Goal: Check status: Check status

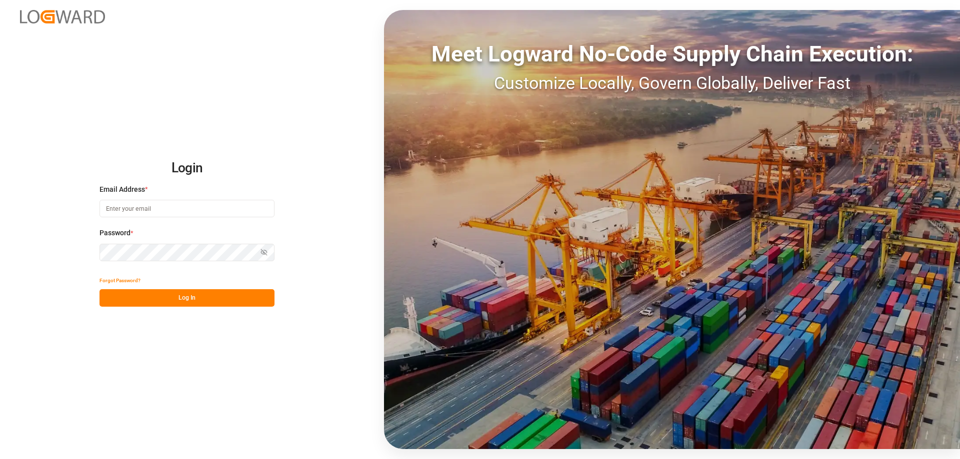
type input "mara-lynn.tan@leschaco.com"
click at [237, 296] on button "Log In" at bounding box center [186, 297] width 175 height 17
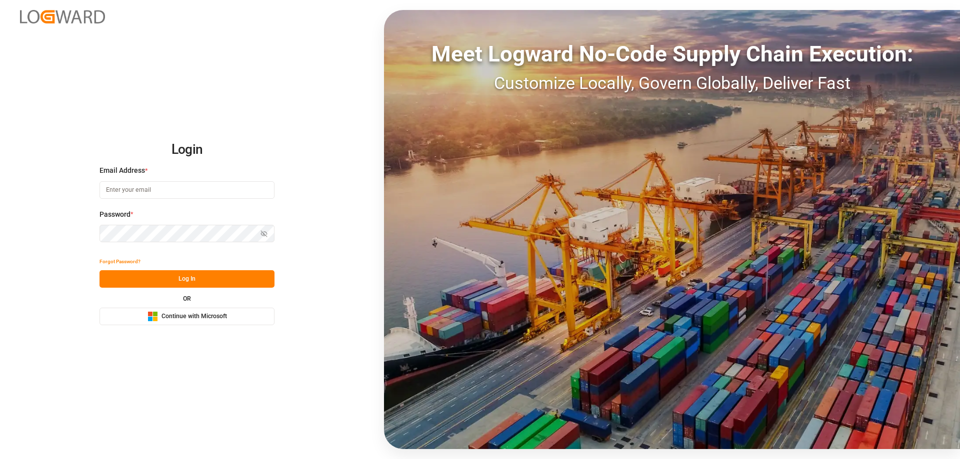
type input "mara-lynn.tan@leschaco.com"
click at [230, 282] on button "Log In" at bounding box center [186, 278] width 175 height 17
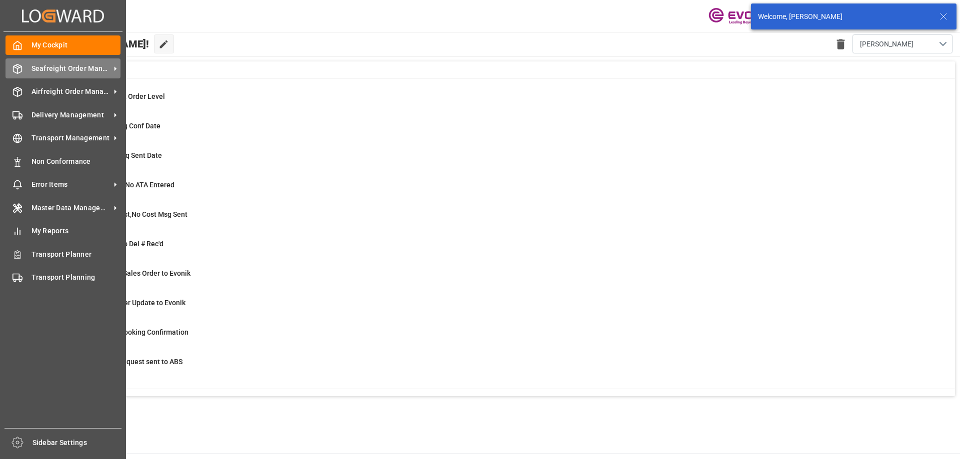
click at [29, 72] on div "Seafreight Order Management Seafreight Order Management" at bounding box center [62, 67] width 115 height 19
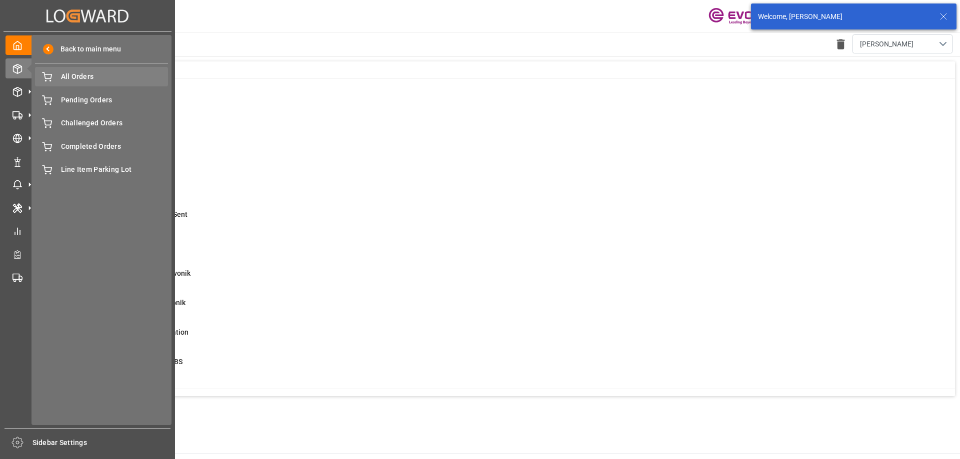
click at [56, 76] on div "All Orders All Orders" at bounding box center [101, 76] width 133 height 19
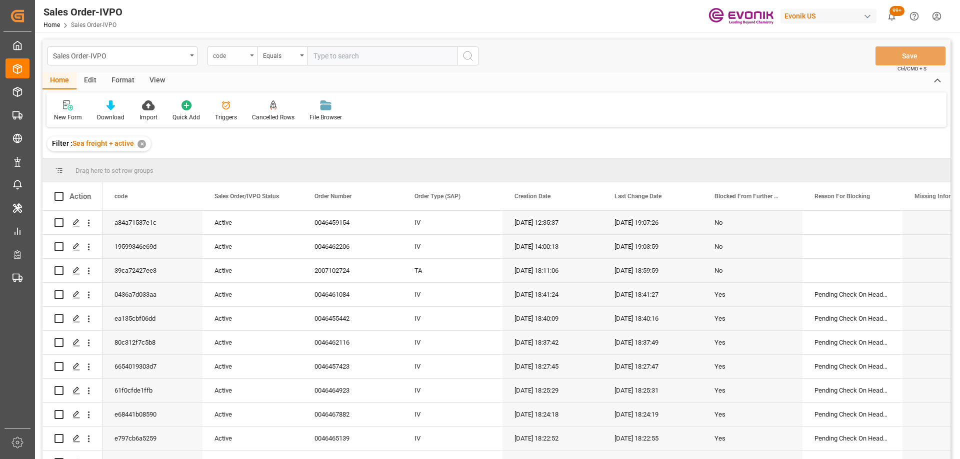
click at [230, 61] on div "code" at bounding box center [232, 55] width 50 height 19
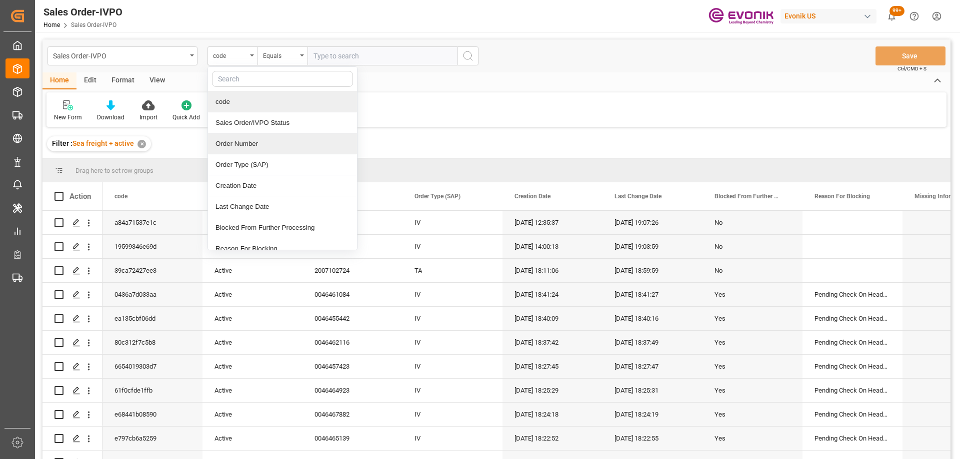
click at [232, 139] on div "Order Number" at bounding box center [282, 143] width 149 height 21
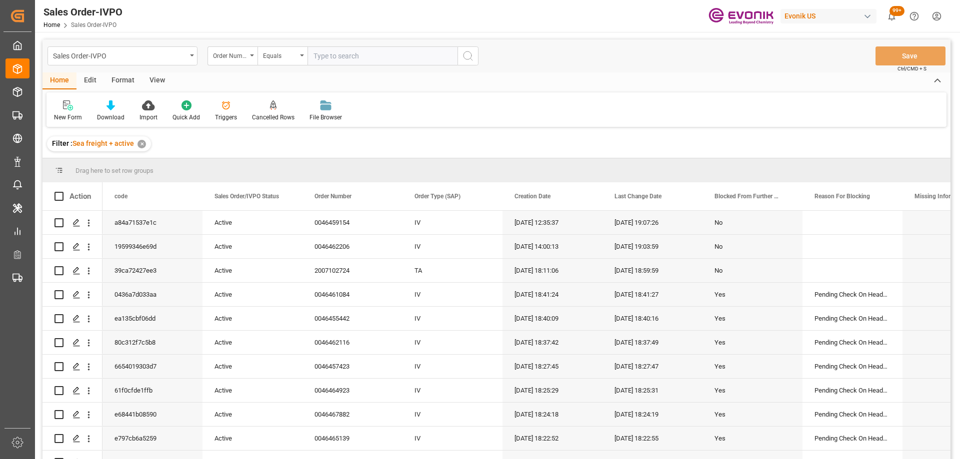
click at [323, 52] on input "text" at bounding box center [382, 55] width 150 height 19
paste input "46464919"
type input "0046464919"
click at [470, 57] on icon "search button" at bounding box center [468, 56] width 12 height 12
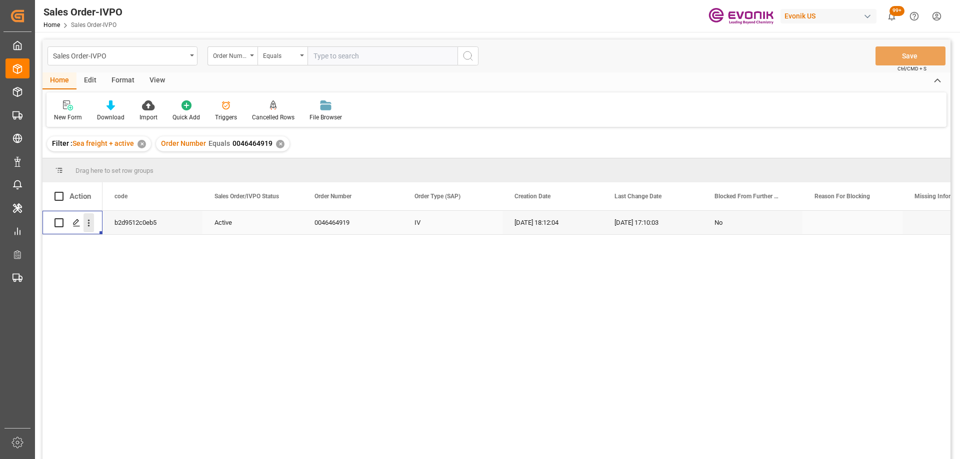
click at [88, 223] on icon "open menu" at bounding box center [89, 223] width 2 height 7
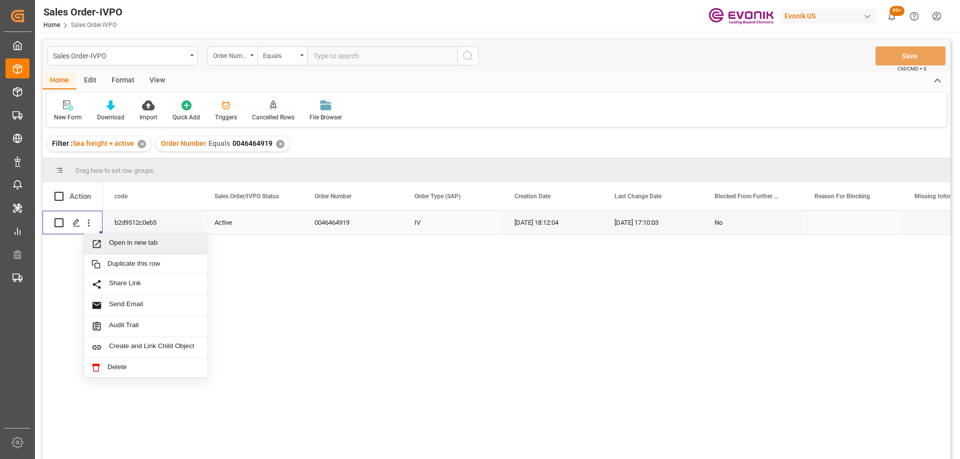
click at [102, 240] on span "Press SPACE to select this row." at bounding box center [99, 244] width 17 height 10
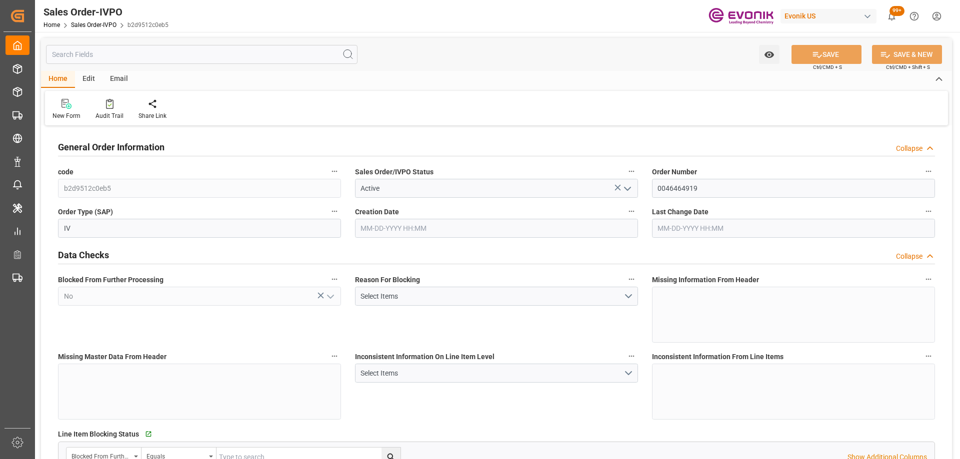
type input "KRPUS"
type input "0"
type input "1"
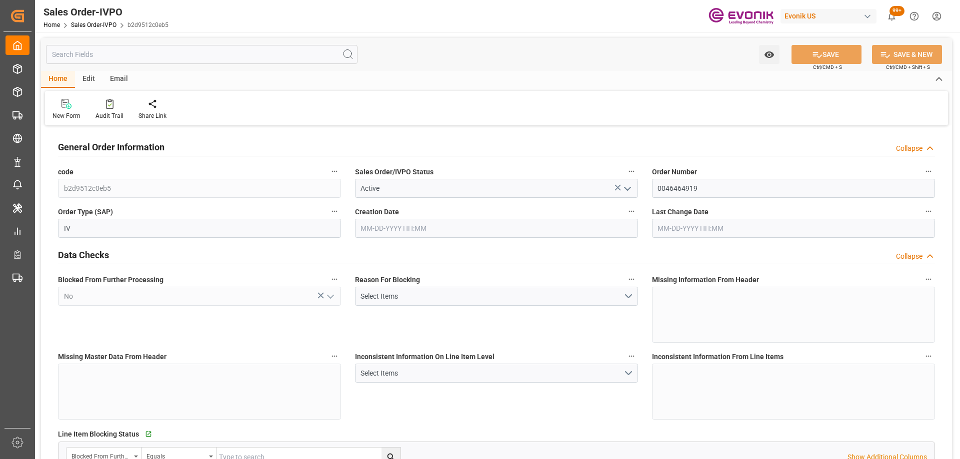
type input "6801.496"
type input "16.0939"
type input "17000"
type input "30"
type input "08-08-2025 18:12"
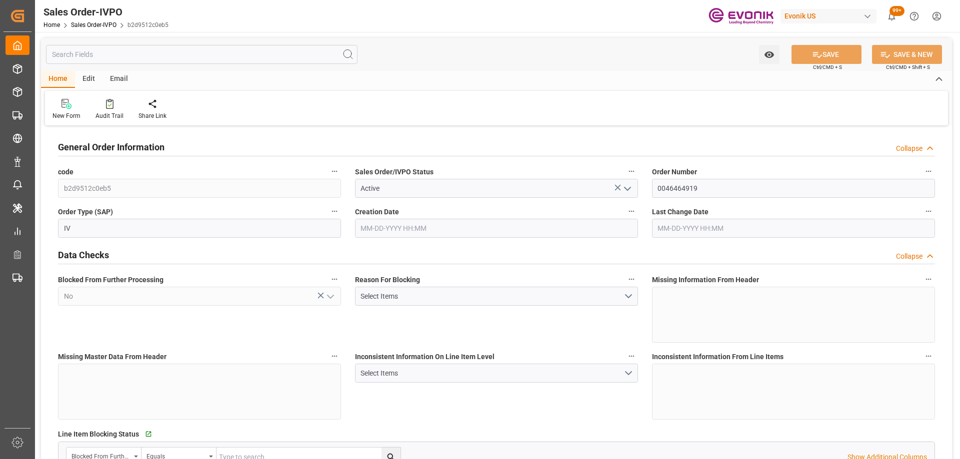
type input "08-21-2025 17:10"
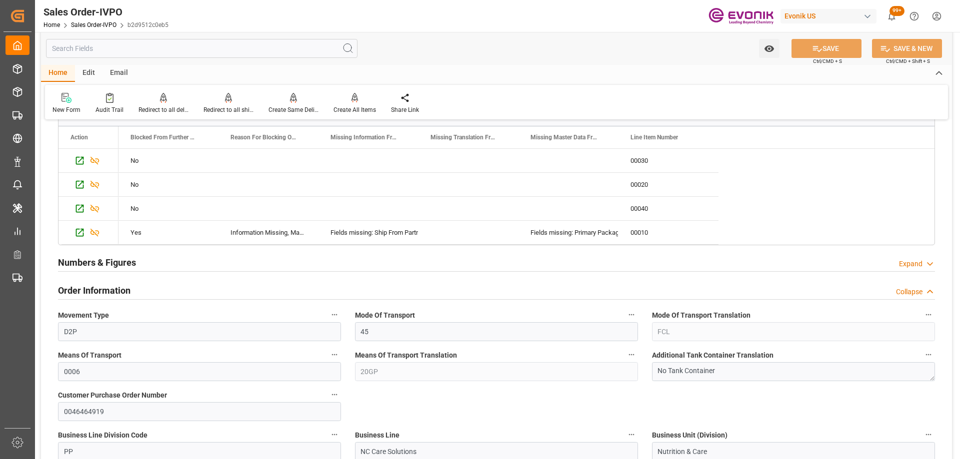
scroll to position [550, 0]
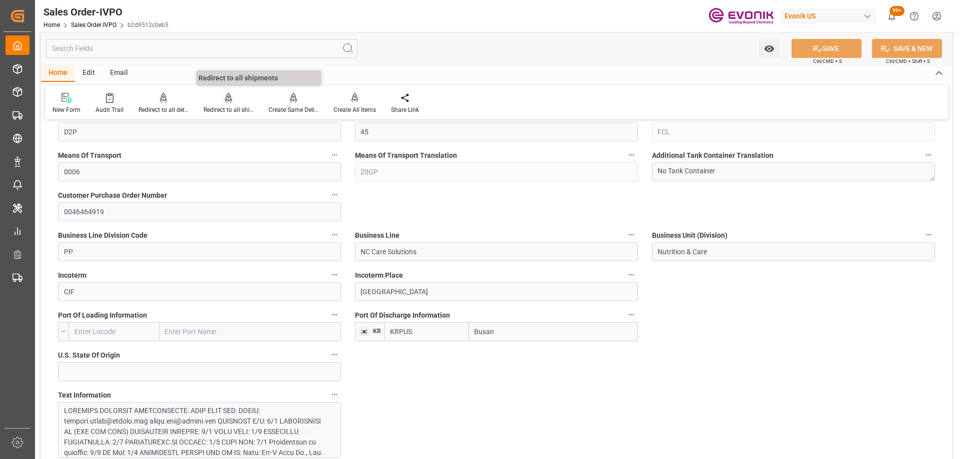
click at [234, 112] on div "Redirect to all shipments" at bounding box center [228, 109] width 50 height 9
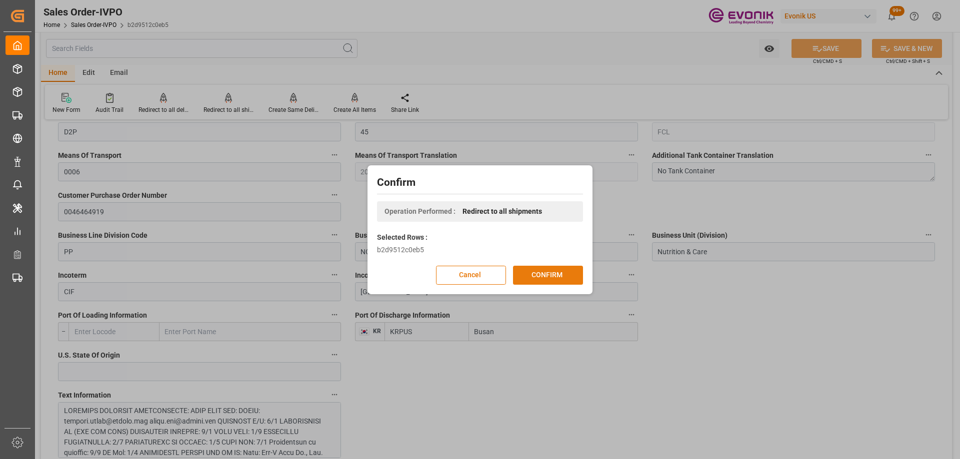
click at [534, 275] on button "CONFIRM" at bounding box center [548, 275] width 70 height 19
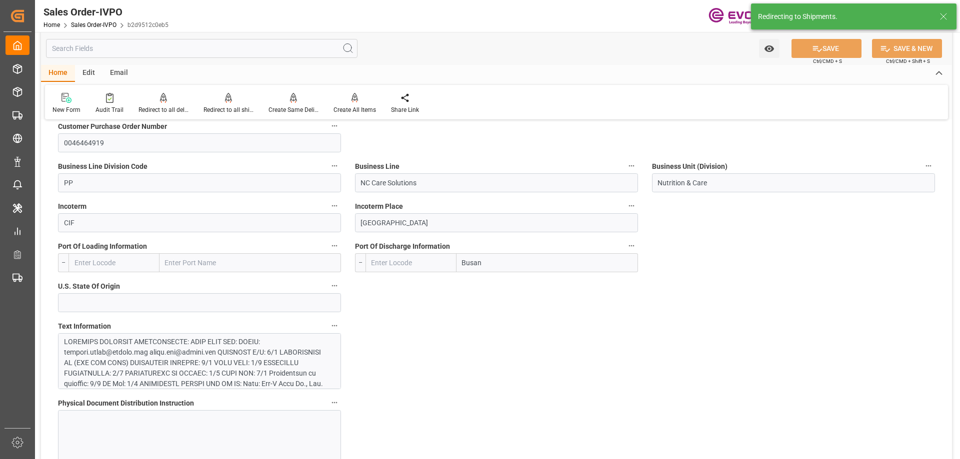
type input "KRPUS"
type input "0"
type input "1"
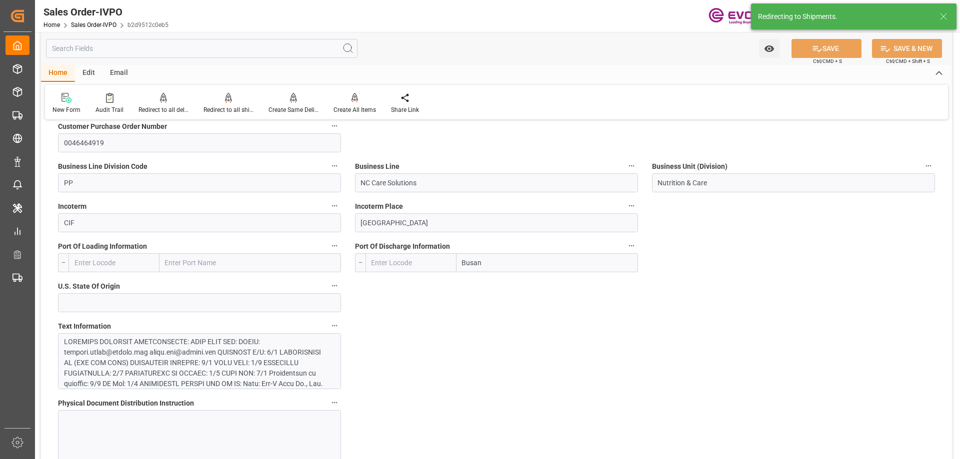
type input "6801.496"
type input "16.0939"
type input "17000"
type input "30"
type input "08-08-2025 18:12"
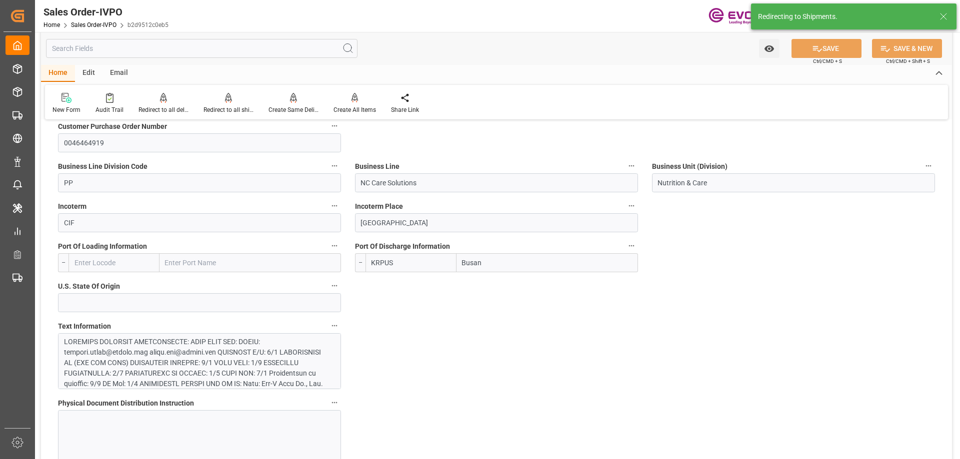
type input "08-21-2025 17:10"
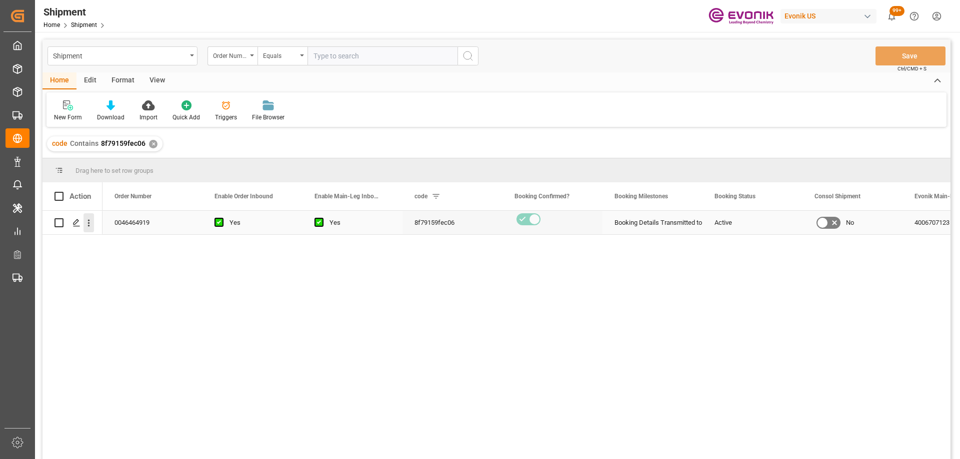
click at [89, 225] on icon "open menu" at bounding box center [88, 223] width 10 height 10
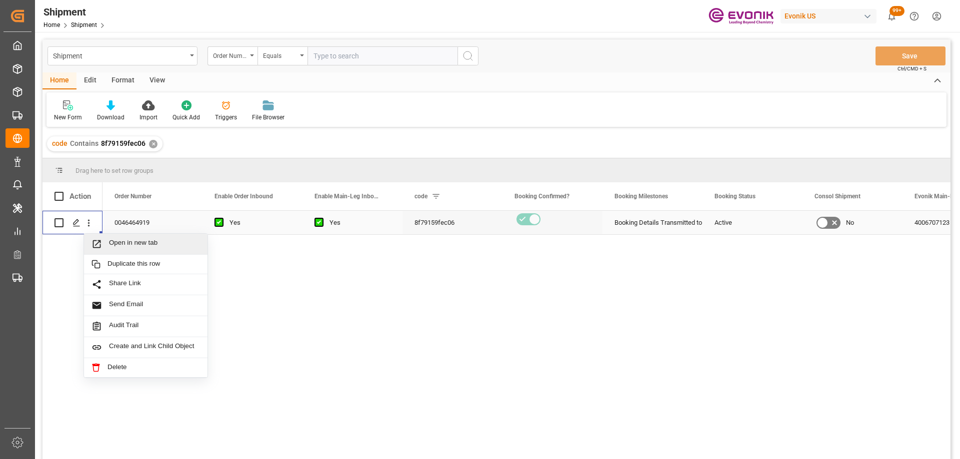
click at [104, 243] on span "Press SPACE to select this row." at bounding box center [99, 244] width 17 height 10
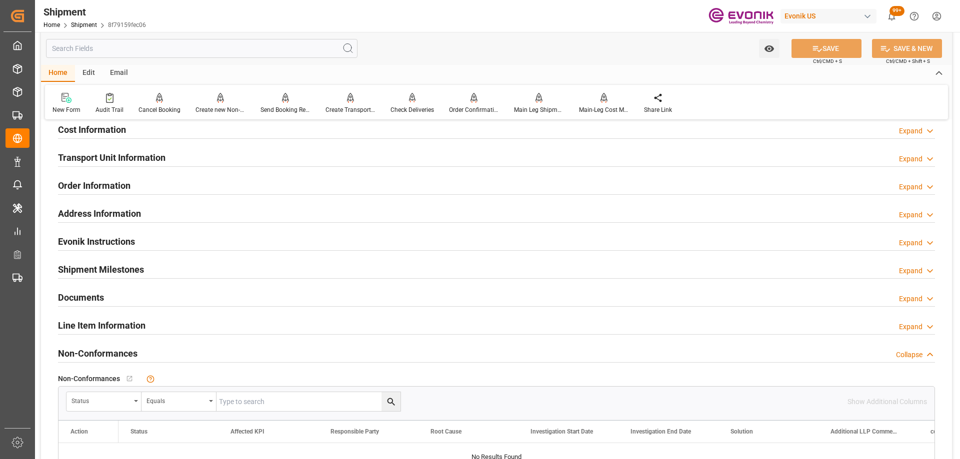
scroll to position [500, 0]
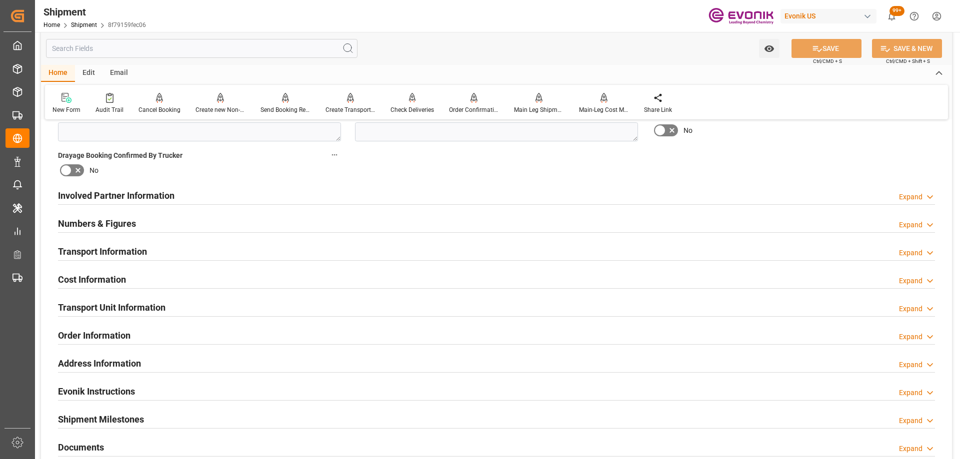
click at [246, 199] on div "Involved Partner Information Expand" at bounding box center [496, 194] width 877 height 19
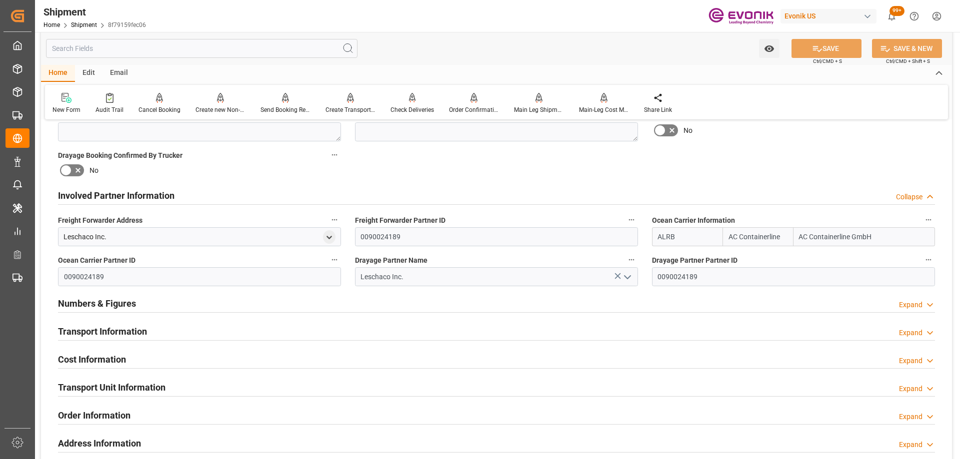
click at [246, 199] on div "Involved Partner Information Collapse" at bounding box center [496, 194] width 877 height 19
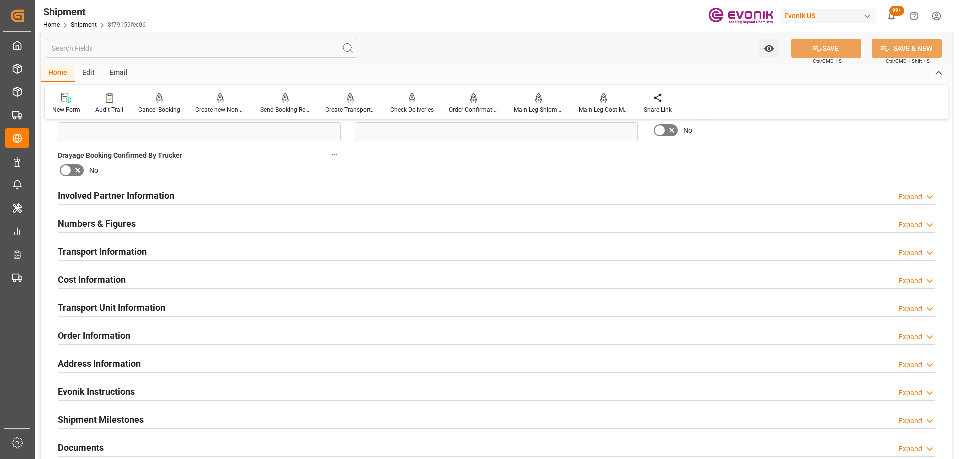
click at [184, 338] on div "Order Information Expand" at bounding box center [496, 334] width 877 height 19
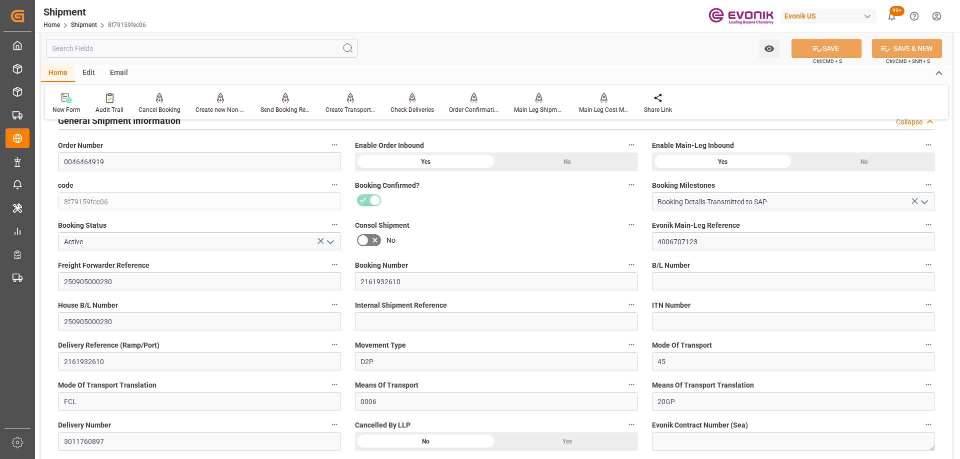
scroll to position [250, 0]
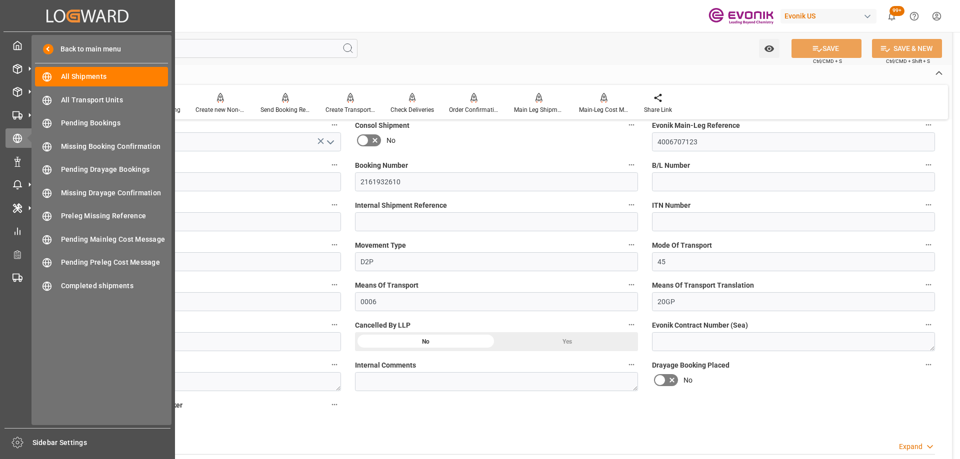
click at [476, 138] on div "No" at bounding box center [496, 140] width 283 height 16
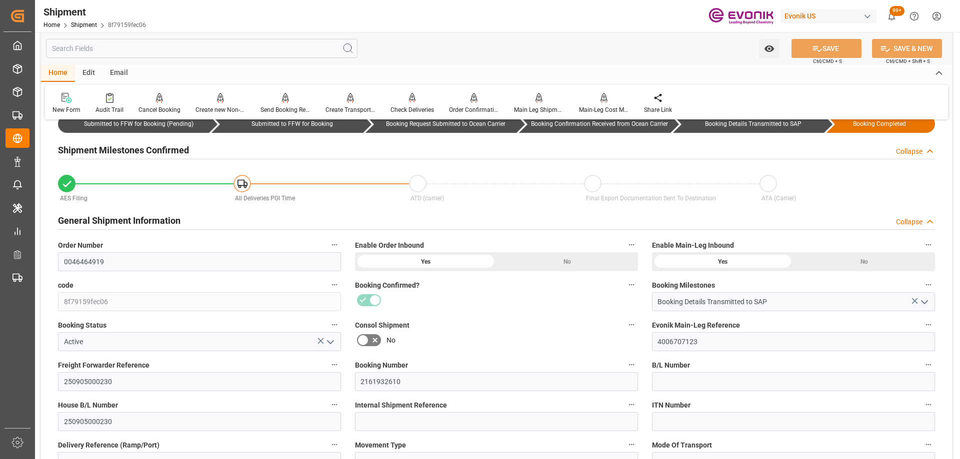
scroll to position [0, 0]
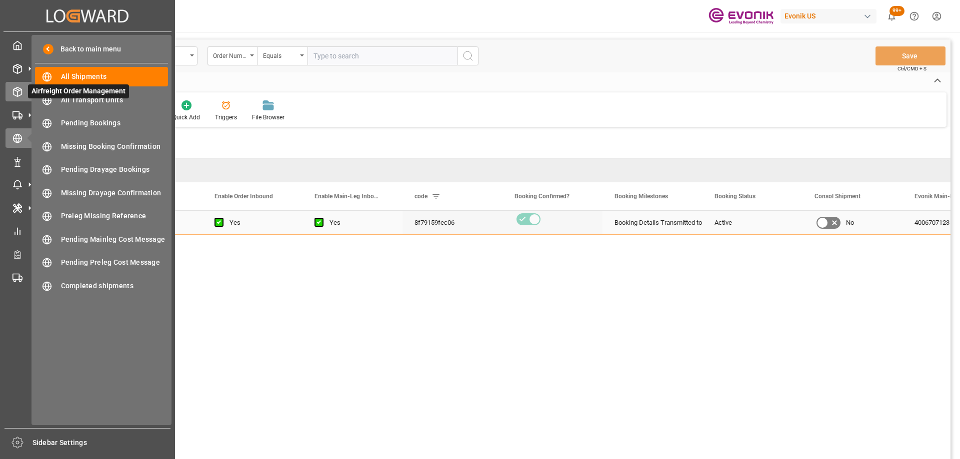
click at [16, 82] on div "Airfreight Order Management Airfreight Order Management" at bounding box center [87, 91] width 164 height 19
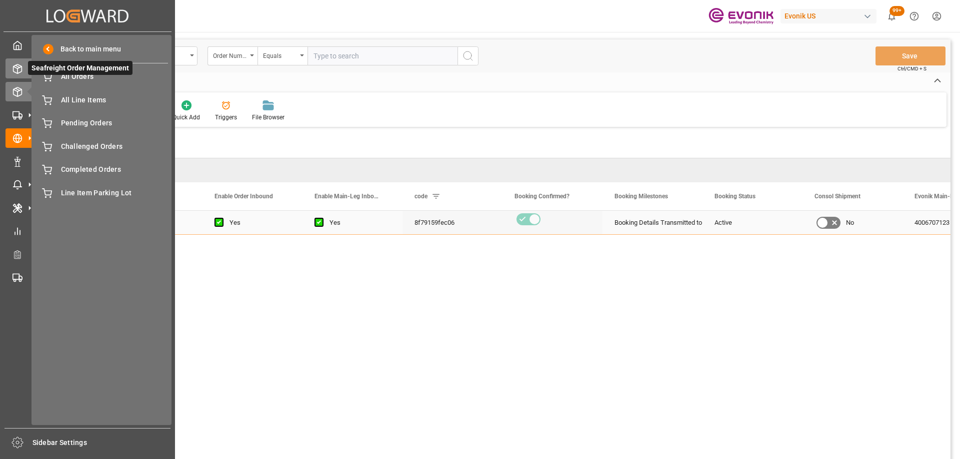
click at [16, 70] on icon at bounding box center [17, 69] width 10 height 10
click at [18, 87] on icon at bounding box center [17, 92] width 10 height 10
click at [79, 98] on span "Airfreight Order Management" at bounding box center [78, 91] width 101 height 14
click at [85, 100] on span "All Line Items" at bounding box center [114, 100] width 107 height 10
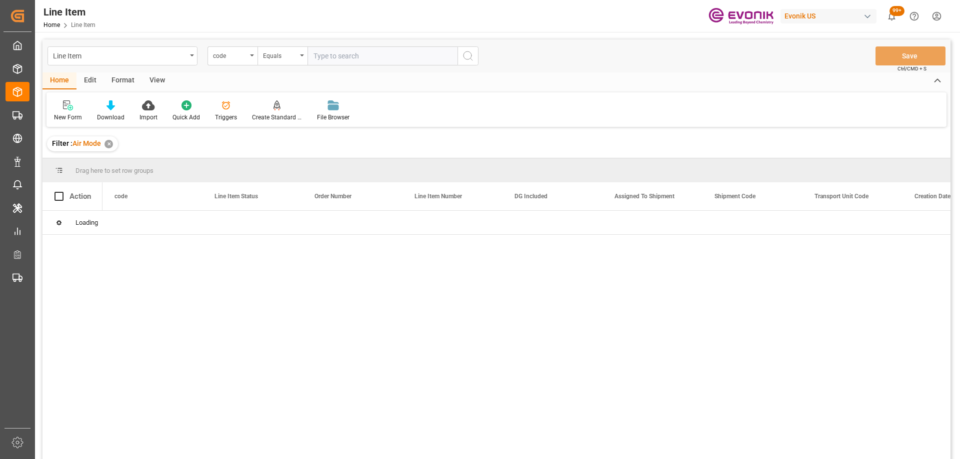
click at [237, 56] on div "code" at bounding box center [230, 54] width 34 height 11
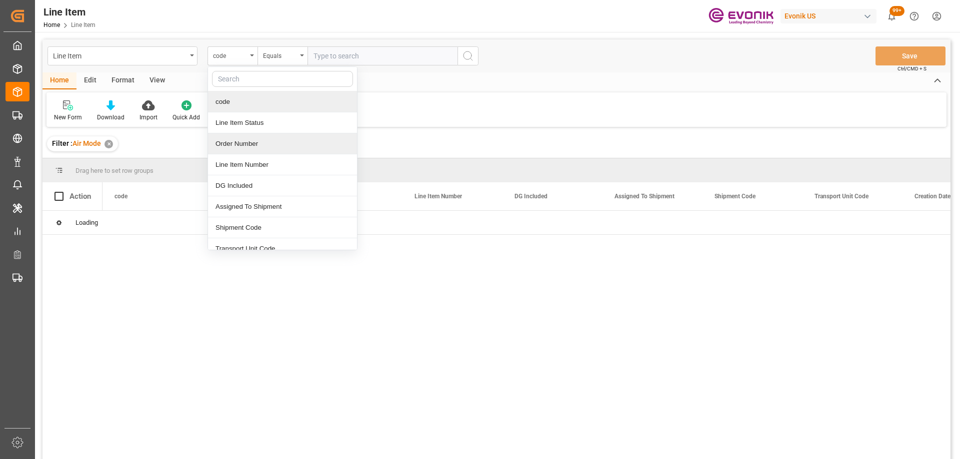
click at [257, 141] on div "Order Number" at bounding box center [282, 143] width 149 height 21
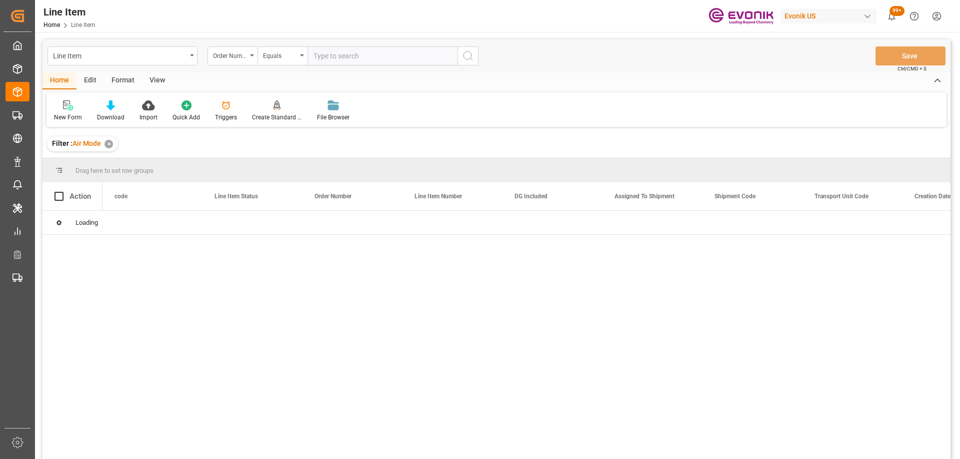
click at [329, 53] on input "text" at bounding box center [382, 55] width 150 height 19
paste input "2007097201"
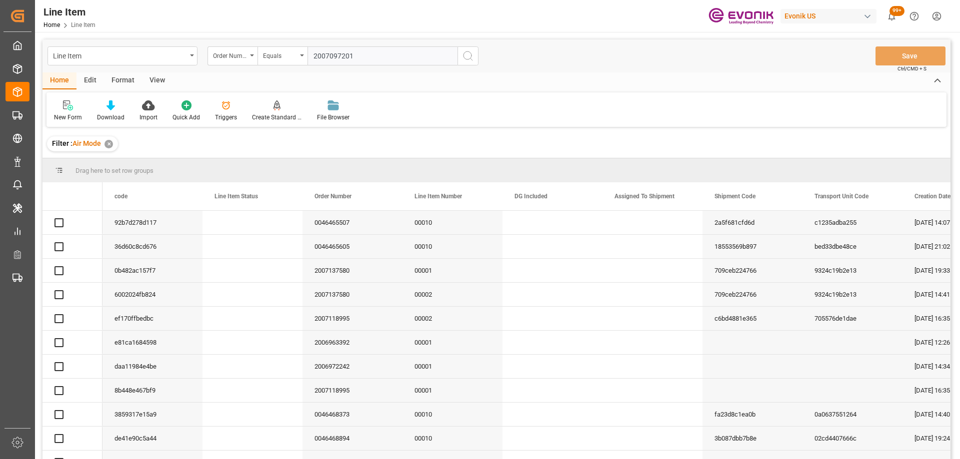
type input "2007097201"
click at [459, 53] on button "search button" at bounding box center [467, 55] width 21 height 19
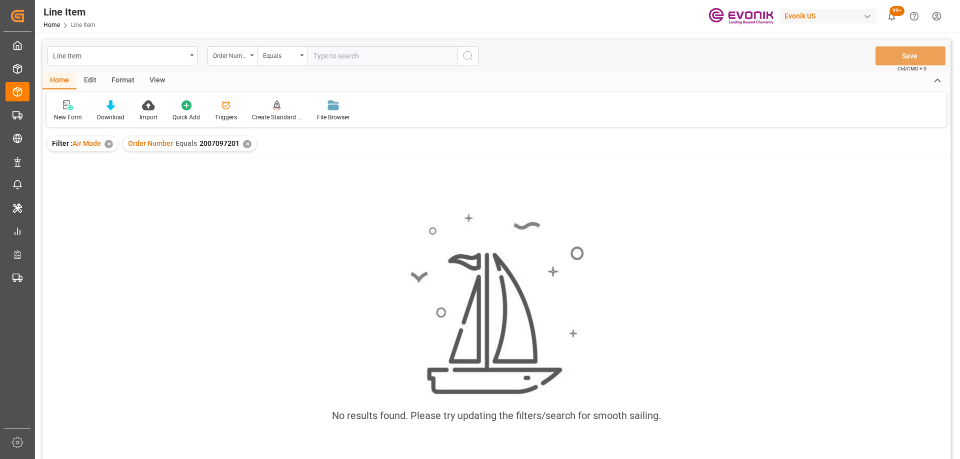
click at [108, 142] on div "✕" at bounding box center [108, 144] width 8 height 8
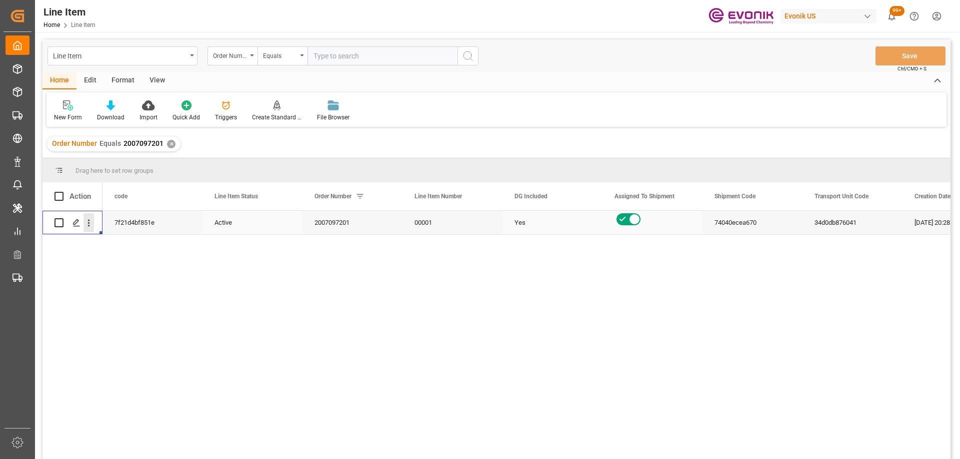
click at [88, 228] on icon "open menu" at bounding box center [88, 223] width 10 height 10
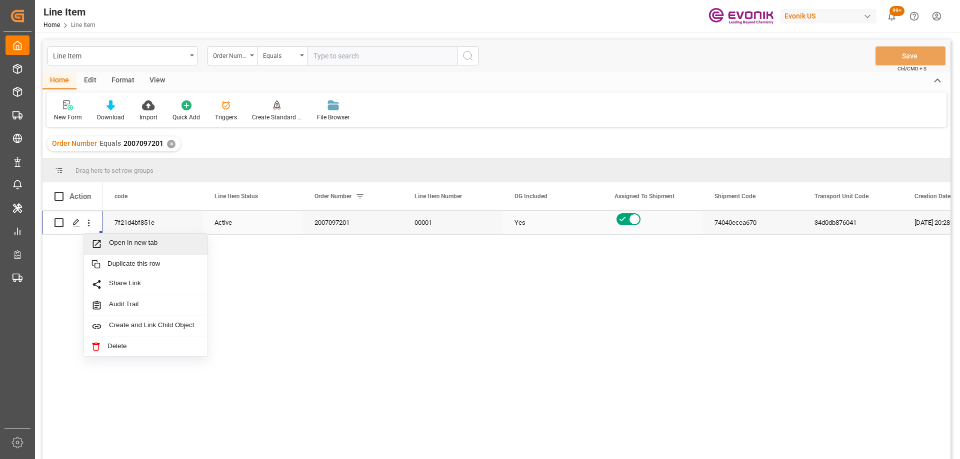
click at [113, 247] on span "Open in new tab" at bounding box center [154, 244] width 91 height 10
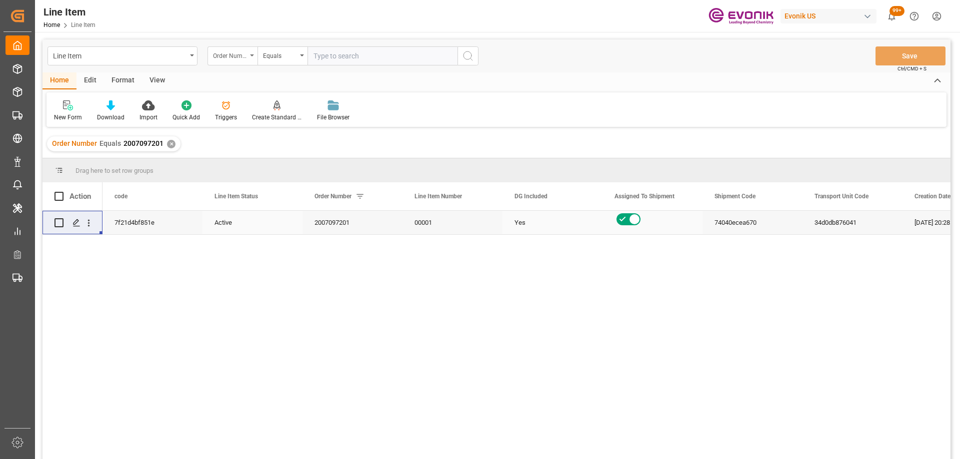
click at [223, 62] on div "Order Number" at bounding box center [232, 55] width 50 height 19
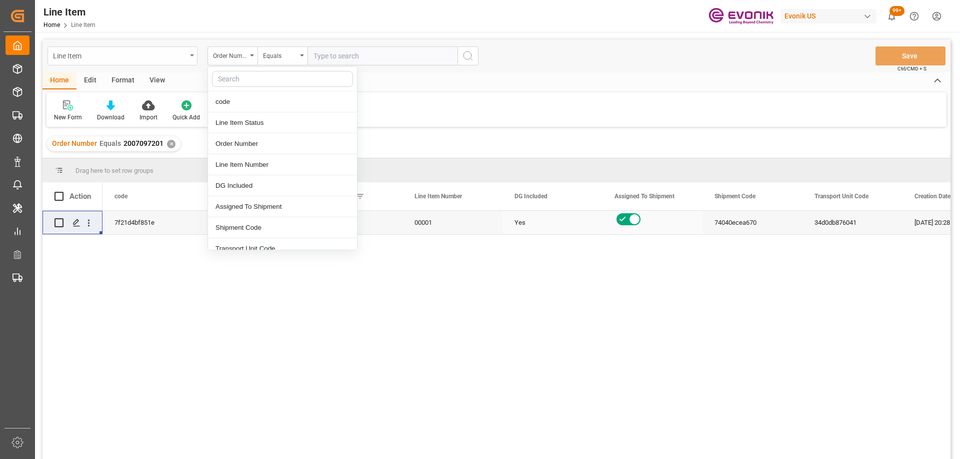
click at [152, 58] on div "Line Item" at bounding box center [119, 55] width 133 height 12
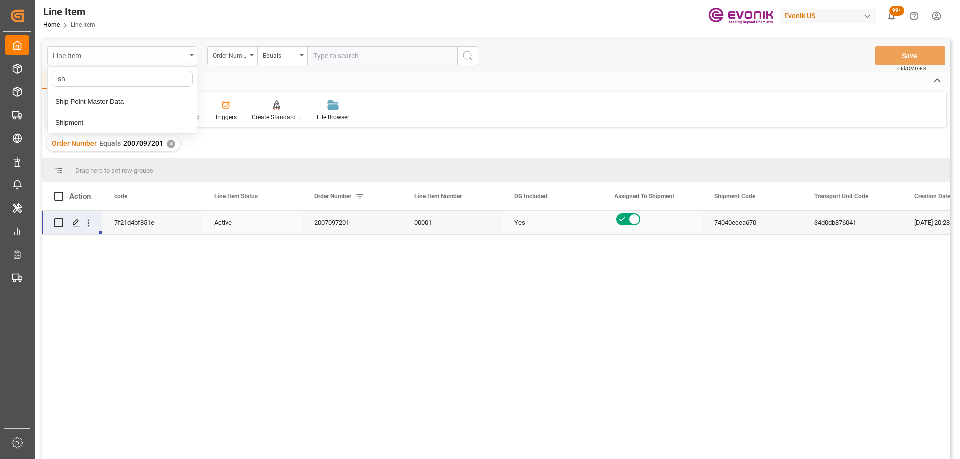
type input "shi"
click at [107, 121] on div "Shipment" at bounding box center [122, 122] width 149 height 21
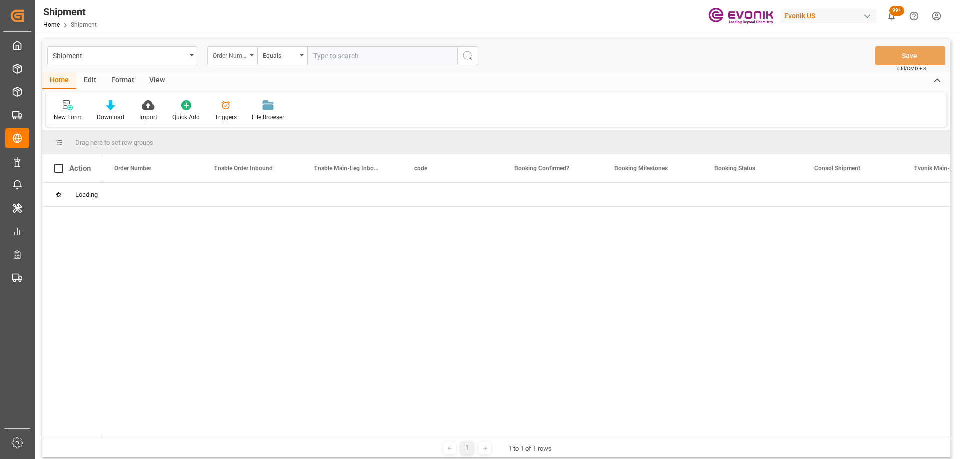
click at [237, 55] on div "Order Number" at bounding box center [230, 54] width 34 height 11
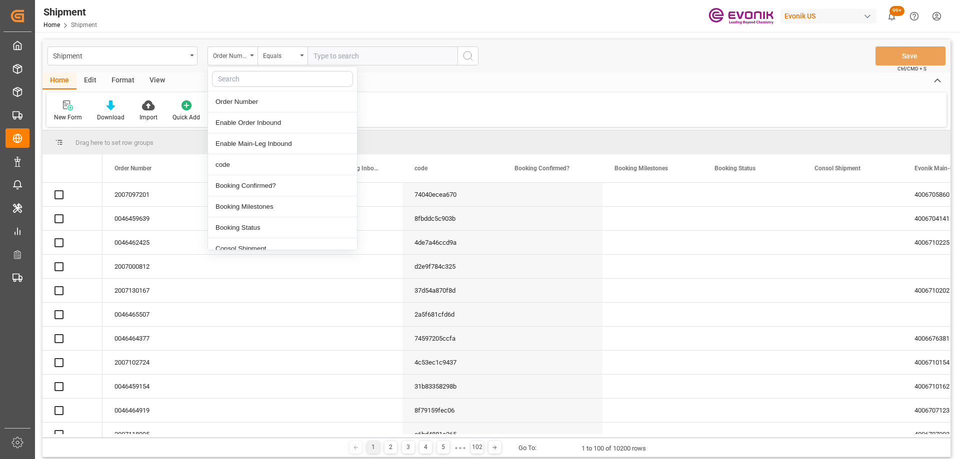
click at [325, 56] on input "text" at bounding box center [382, 55] width 150 height 19
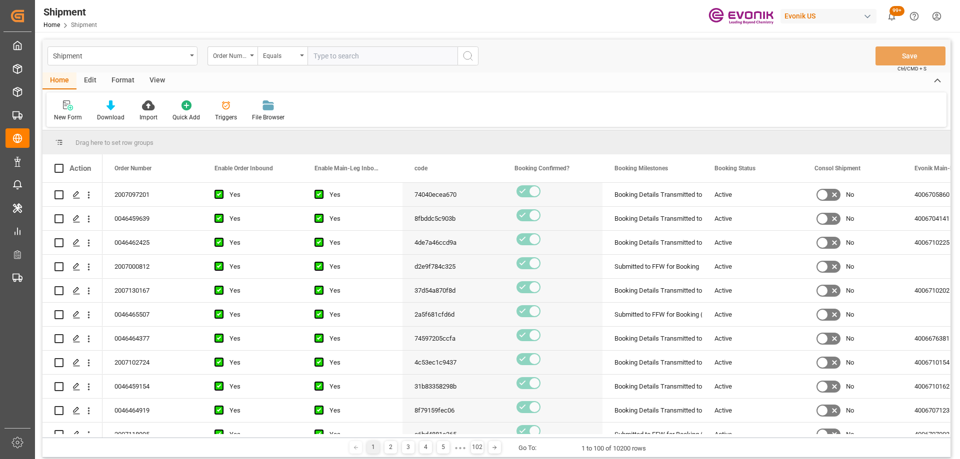
paste input "2007097201"
type input "2007097201"
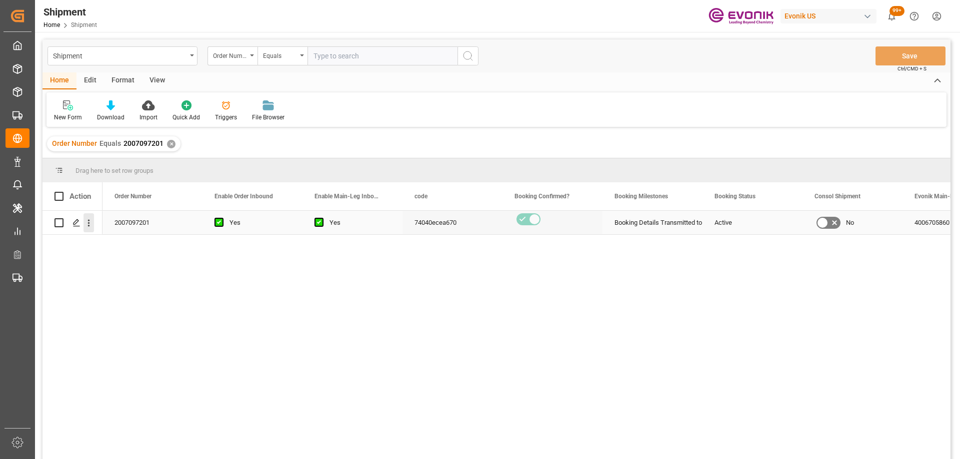
click at [88, 222] on icon "open menu" at bounding box center [88, 223] width 10 height 10
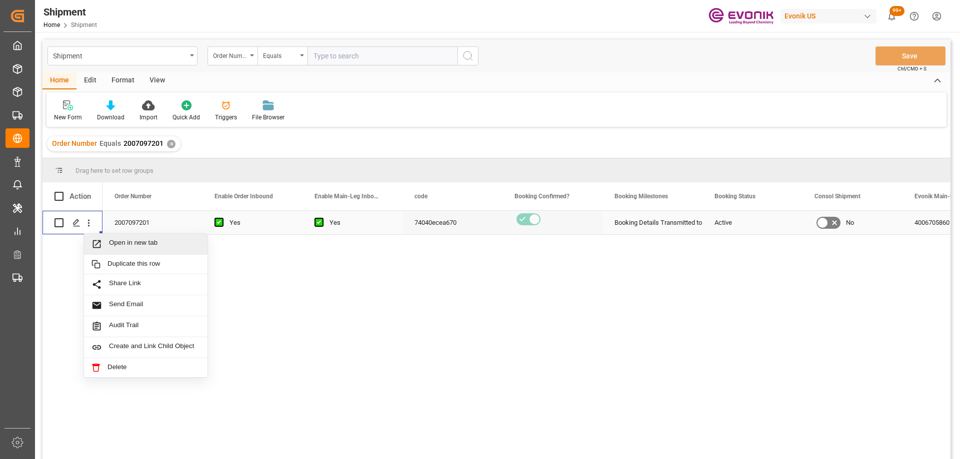
click at [122, 242] on span "Open in new tab" at bounding box center [154, 244] width 91 height 10
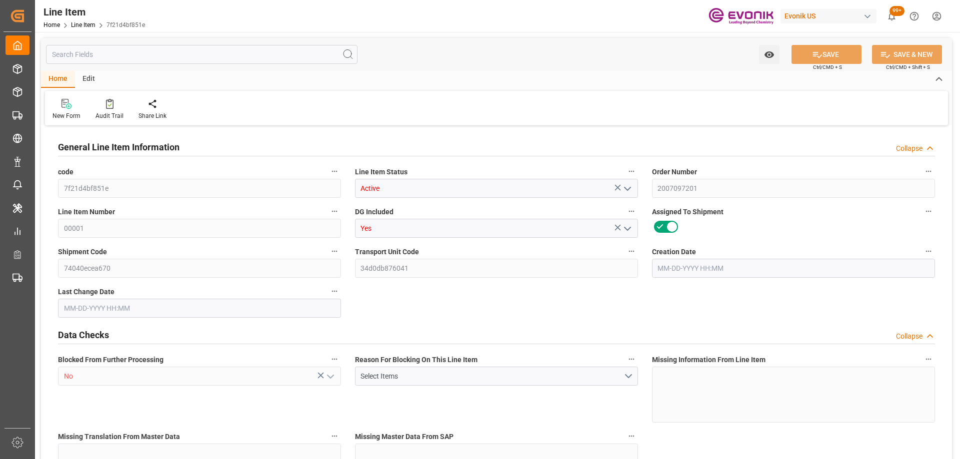
type input "2"
type input "1734.4"
type input "1600"
type input "2.2873"
type input "8"
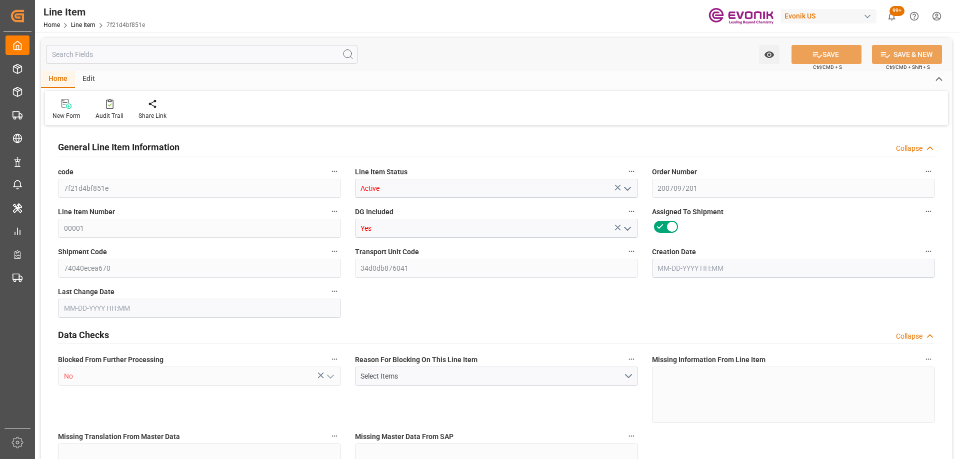
type input "23024"
type input "8"
type input "1734.4"
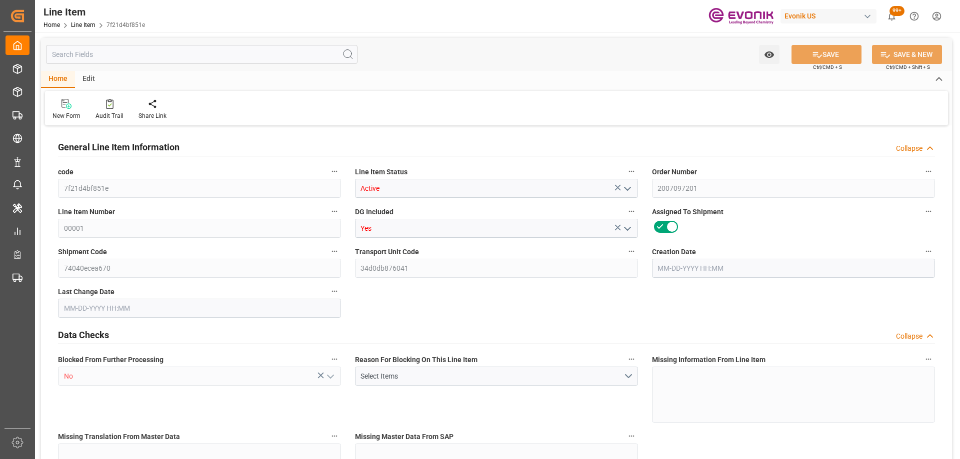
type input "1774.4"
type input "1600"
type input "2.2873"
type input "2287.296"
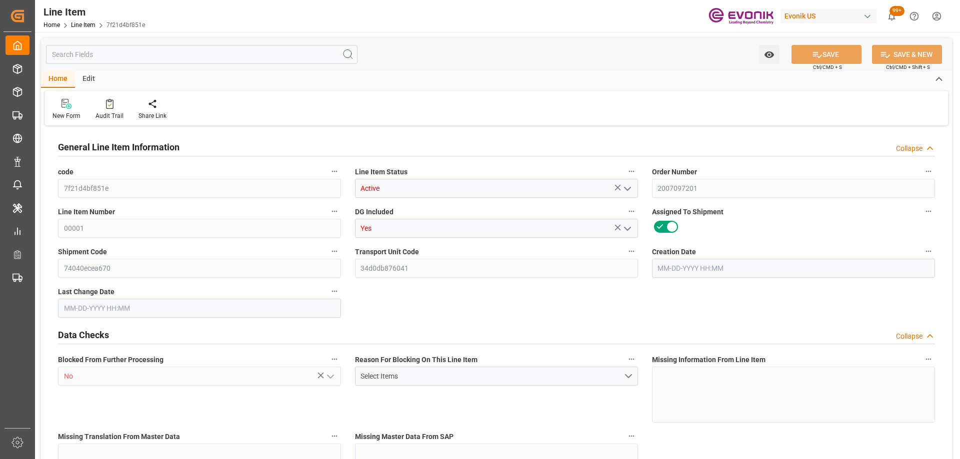
type input "8"
type input "1734.4"
type input "1600"
type input "2.2873"
type input "07-23-2025 20:28"
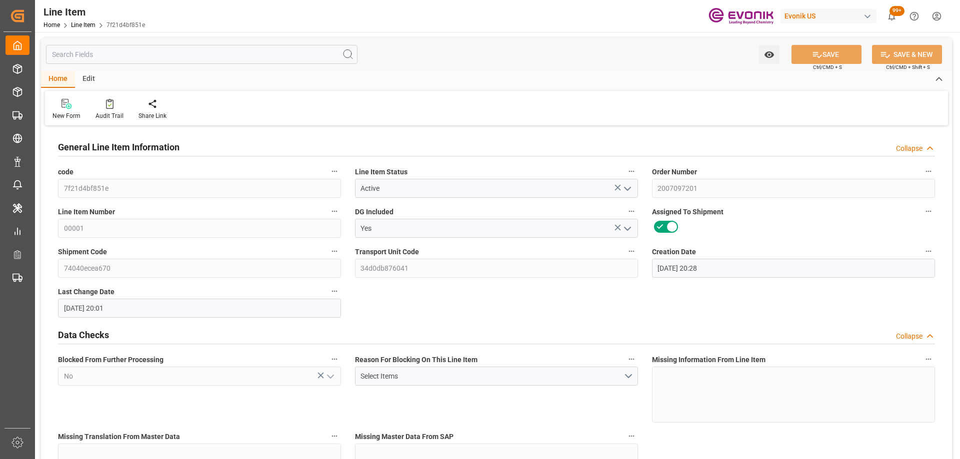
type input "[DATE] 20:01"
type input "[DATE]"
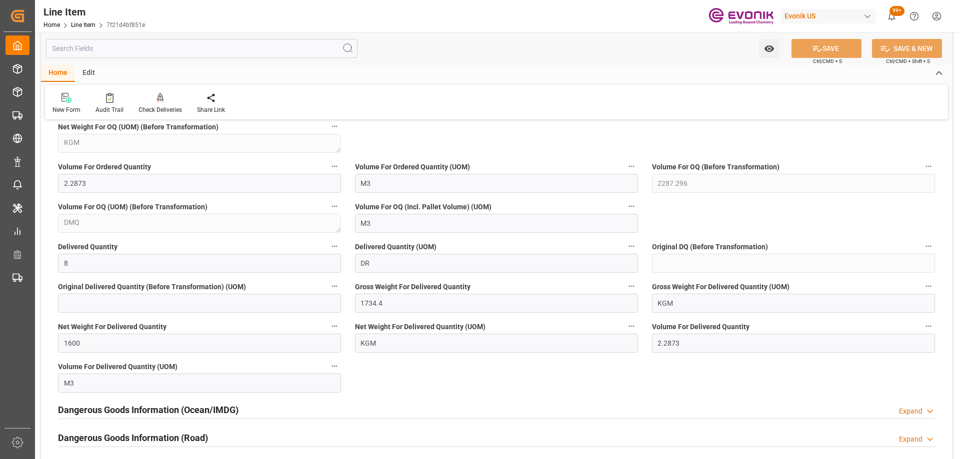
scroll to position [1150, 0]
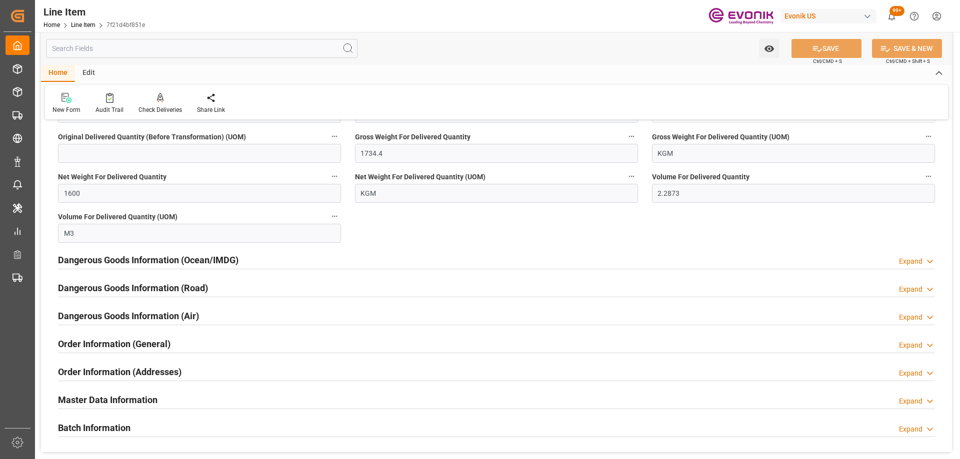
click at [294, 267] on div "Dangerous Goods Information (Ocean/IMDG) Expand" at bounding box center [496, 259] width 877 height 19
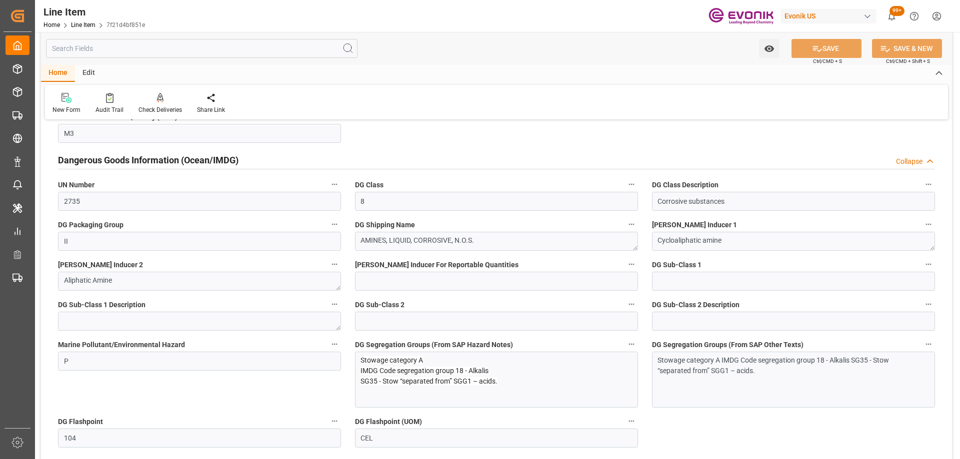
scroll to position [1300, 0]
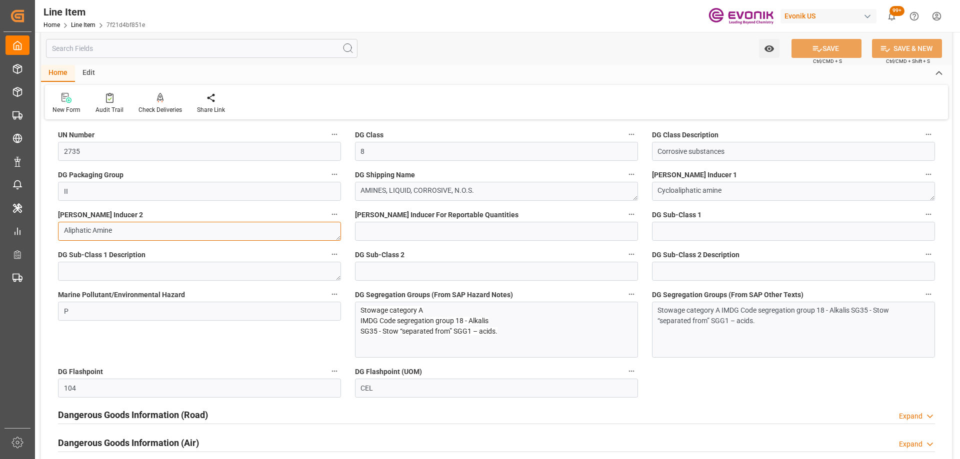
click at [180, 232] on textarea "Aliphatic Amine" at bounding box center [199, 231] width 283 height 19
type textarea "Aliphatic Amine, Proprietary diazole"
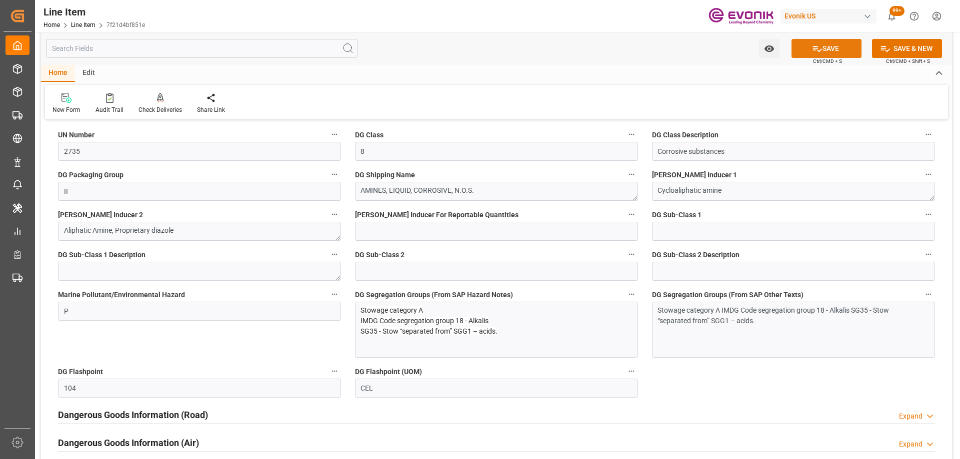
click at [832, 51] on button "SAVE" at bounding box center [826, 48] width 70 height 19
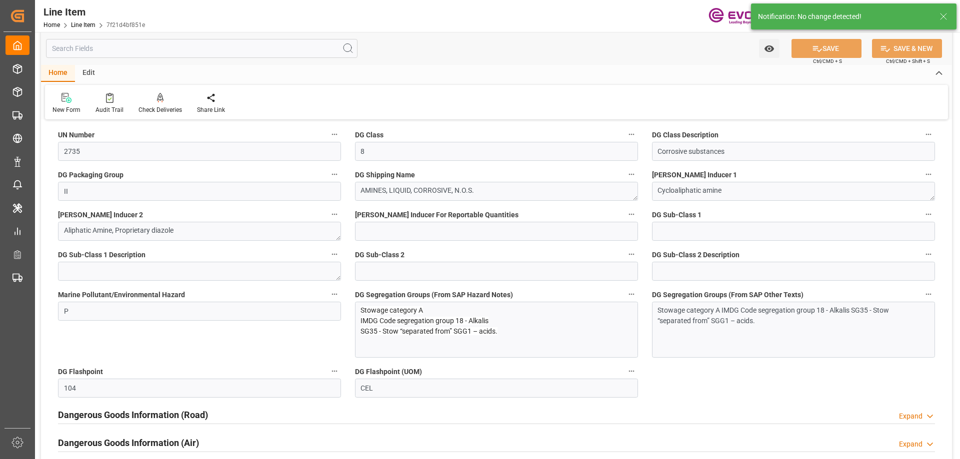
scroll to position [1450, 0]
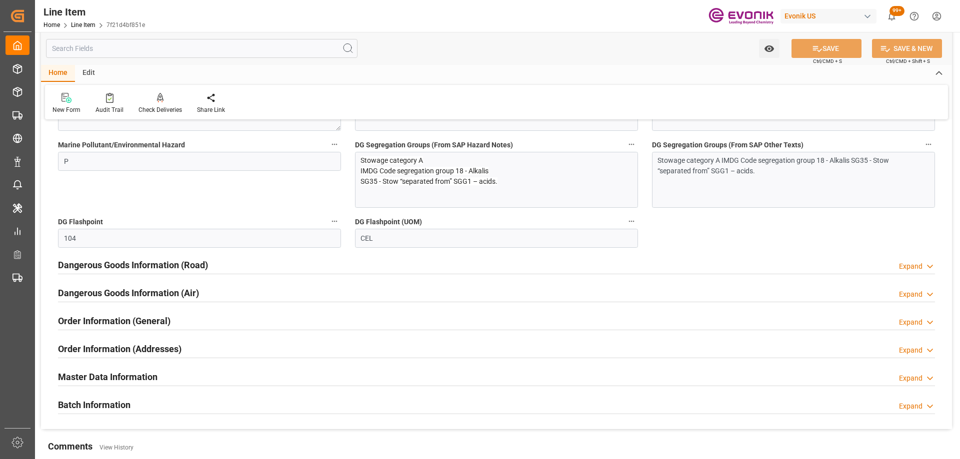
click at [160, 382] on div "Master Data Information Expand" at bounding box center [496, 376] width 877 height 19
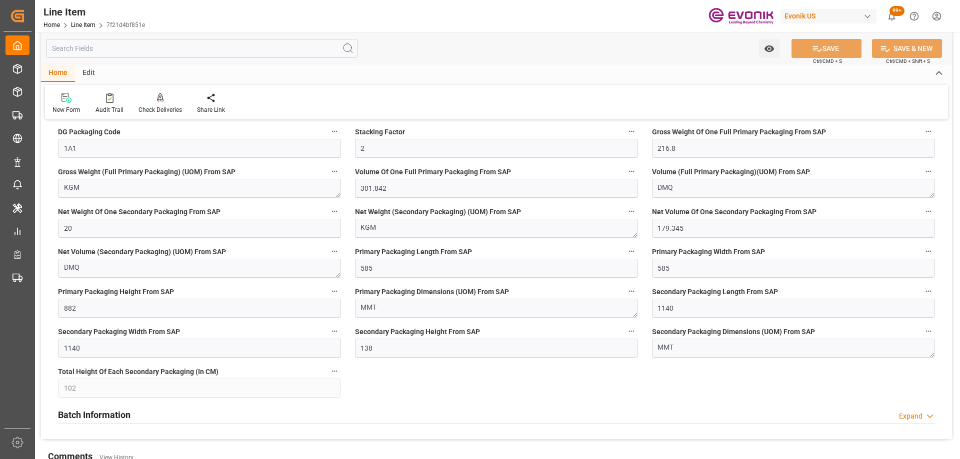
scroll to position [2181, 0]
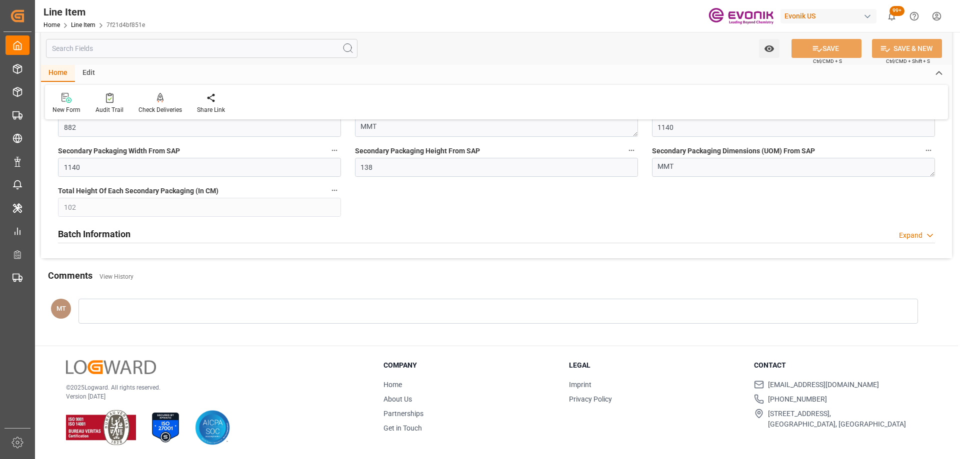
click at [171, 235] on div "Batch Information Expand" at bounding box center [496, 233] width 877 height 19
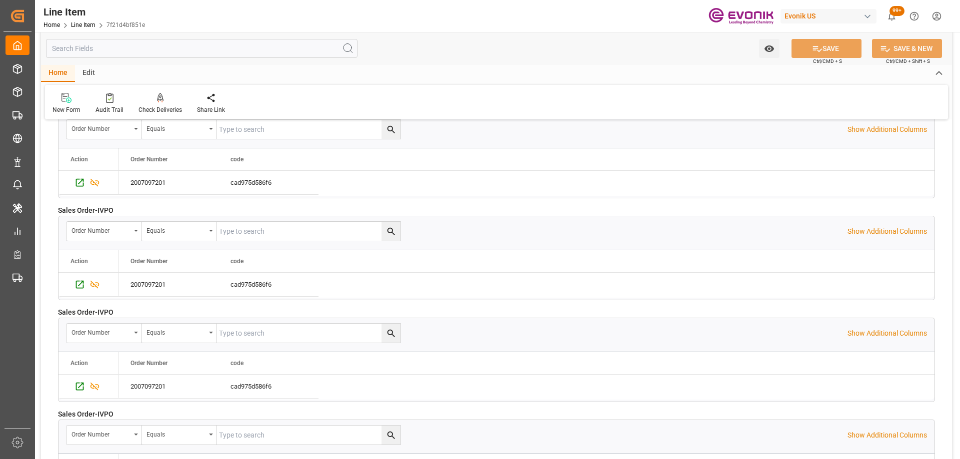
scroll to position [2281, 0]
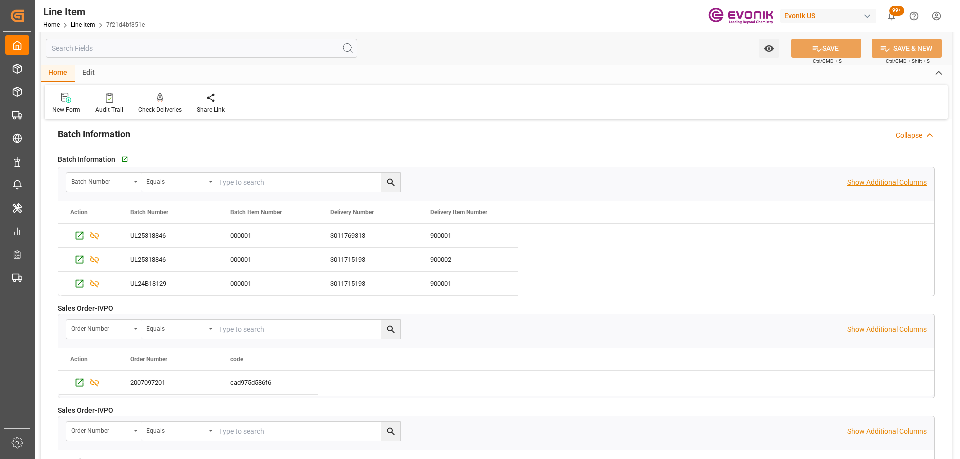
click at [906, 179] on p "Show Additional Columns" at bounding box center [886, 182] width 79 height 10
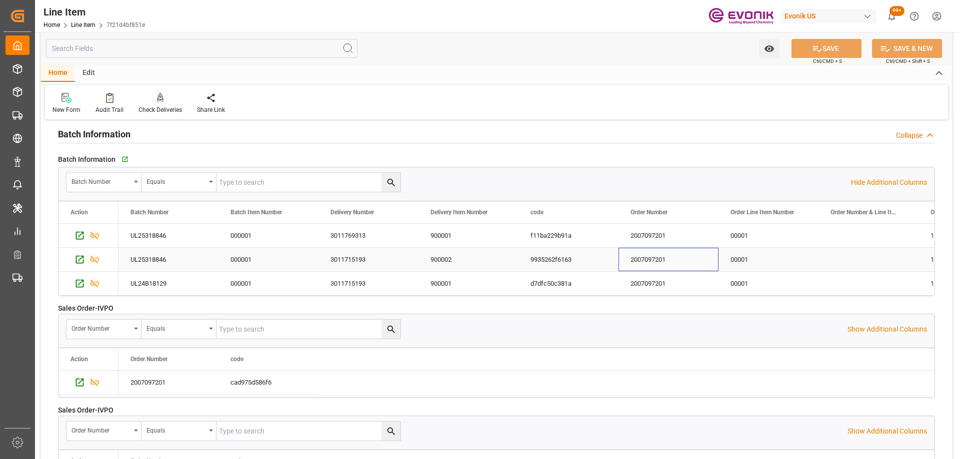
click at [690, 258] on div "2007097201" at bounding box center [668, 259] width 100 height 23
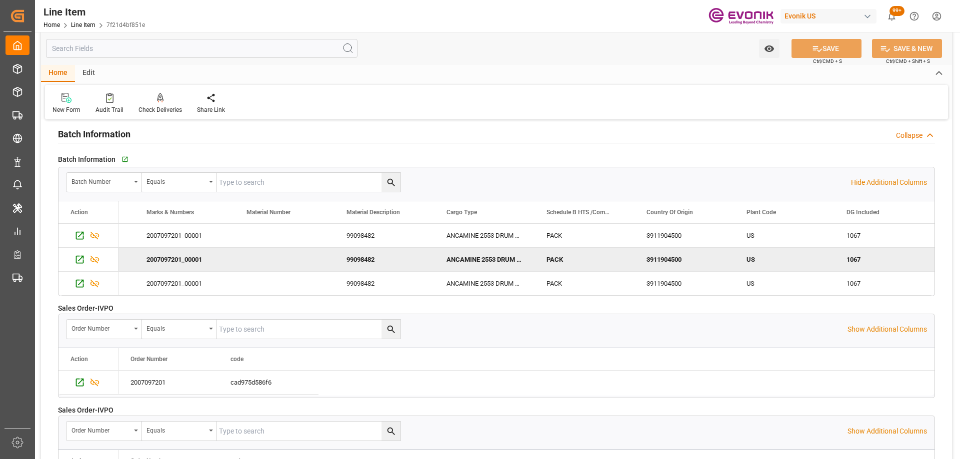
scroll to position [0, 1084]
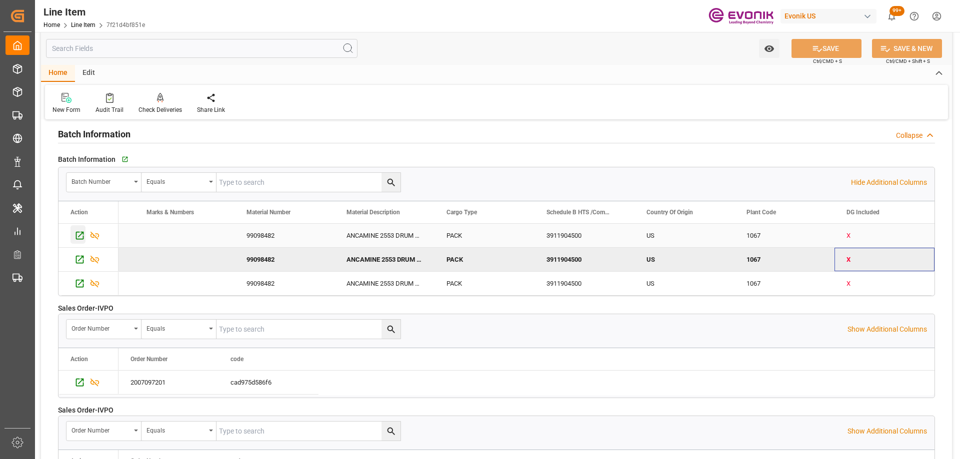
click at [82, 235] on icon "Press SPACE to select this row." at bounding box center [79, 235] width 10 height 10
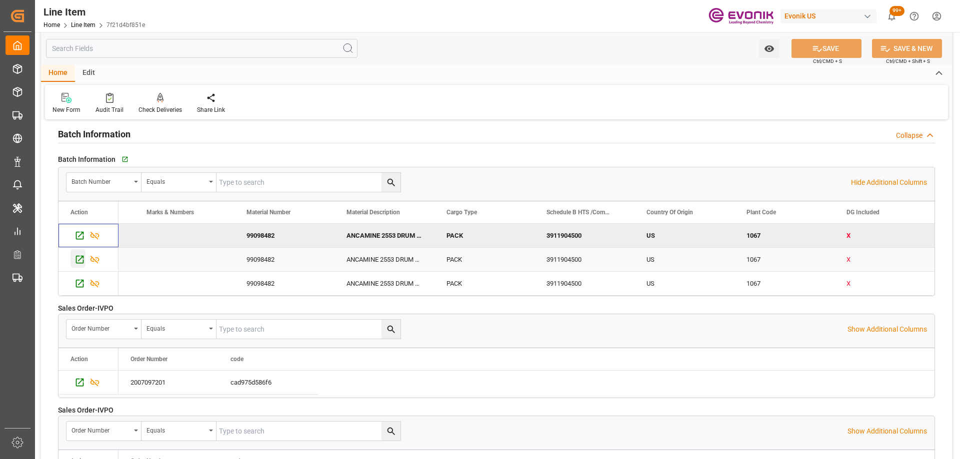
click at [79, 260] on icon "Press SPACE to select this row." at bounding box center [80, 260] width 8 height 8
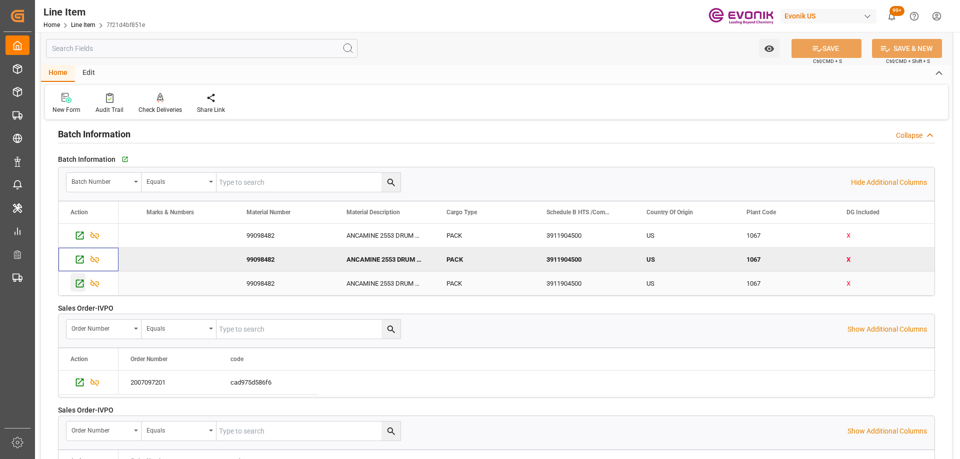
click at [82, 281] on icon "Press SPACE to select this row." at bounding box center [79, 283] width 10 height 10
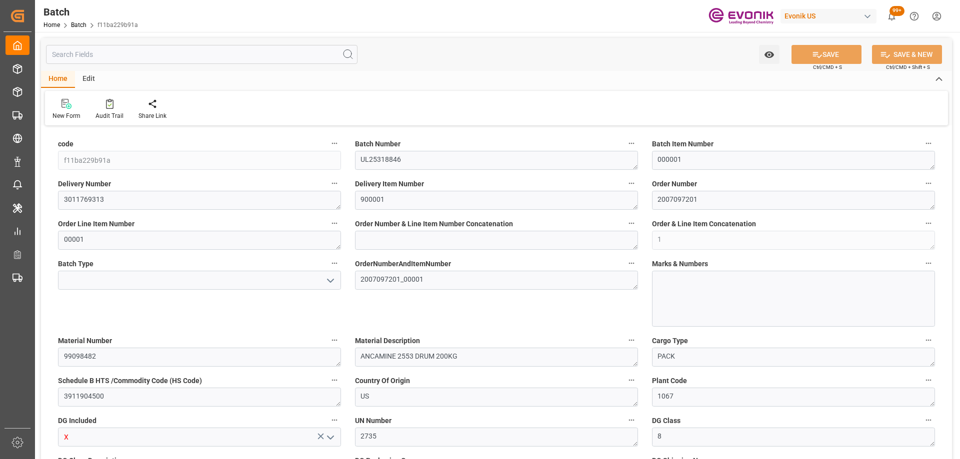
type input "104"
type input "8"
type input "1734.4"
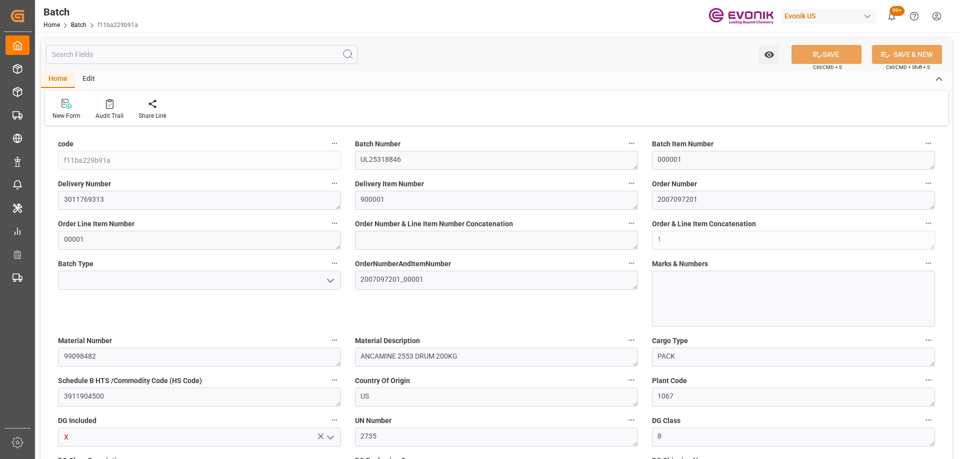
type input "1600"
type input "2.2873"
type input "1734.4"
type input "1600"
type input "2287.296"
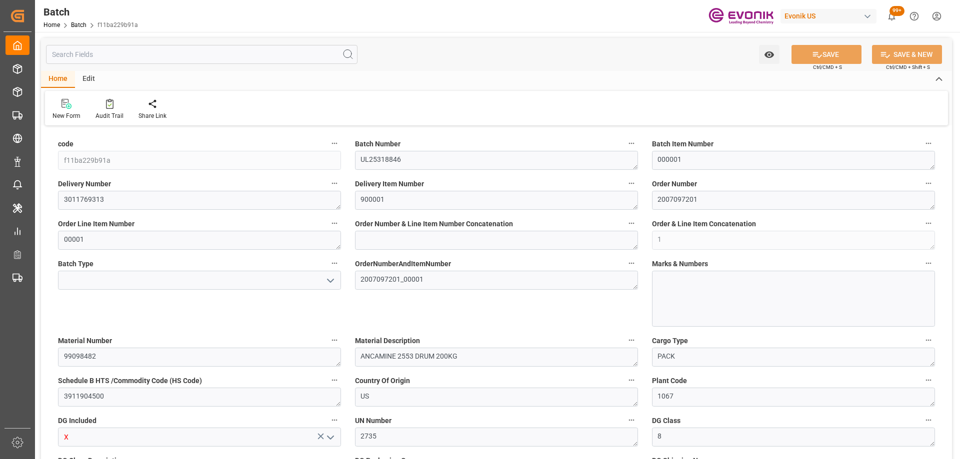
type input "[DATE] 14:03"
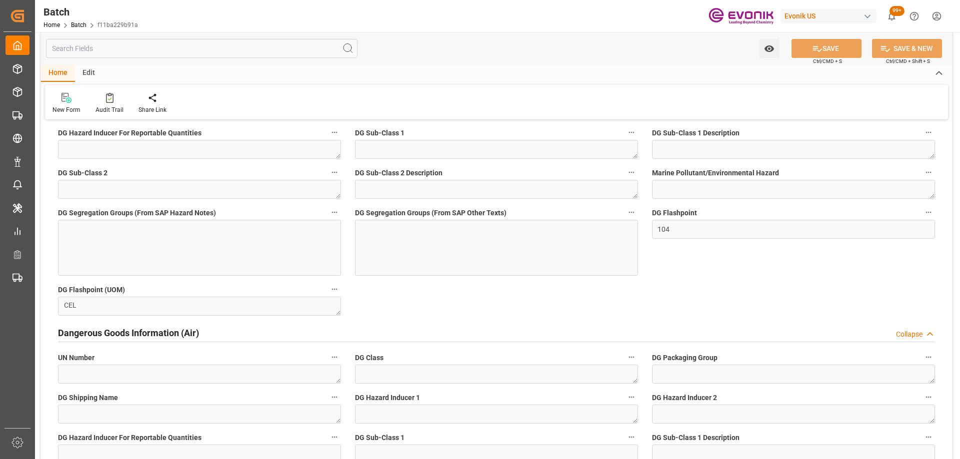
scroll to position [610, 0]
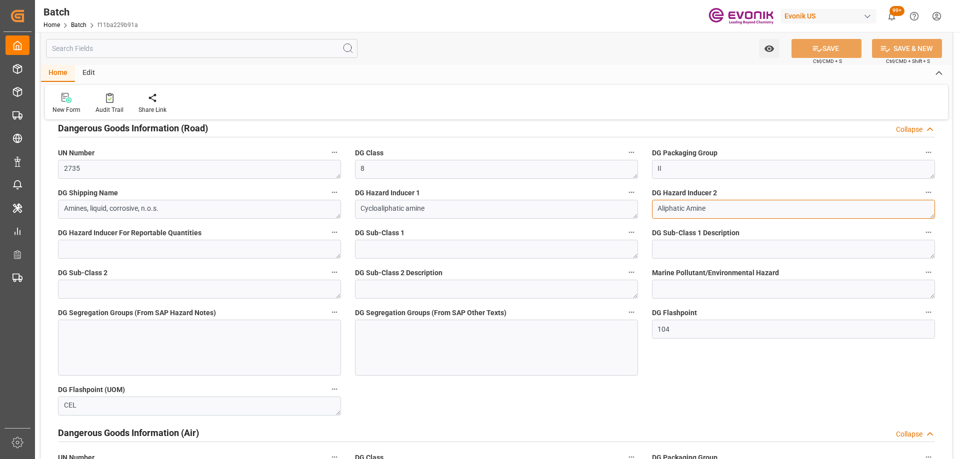
drag, startPoint x: 726, startPoint y: 208, endPoint x: 581, endPoint y: 206, distance: 145.0
click at [581, 206] on div "code f11ba229b91a Batch Number UL25318846 Batch Item Number 000001 Delivery Num…" at bounding box center [496, 389] width 911 height 1740
paste textarea ", Proprietary diazole"
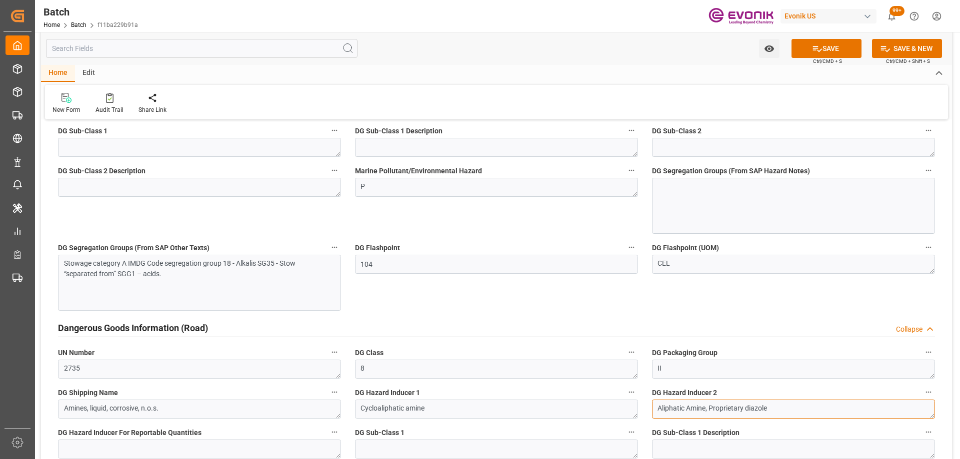
scroll to position [260, 0]
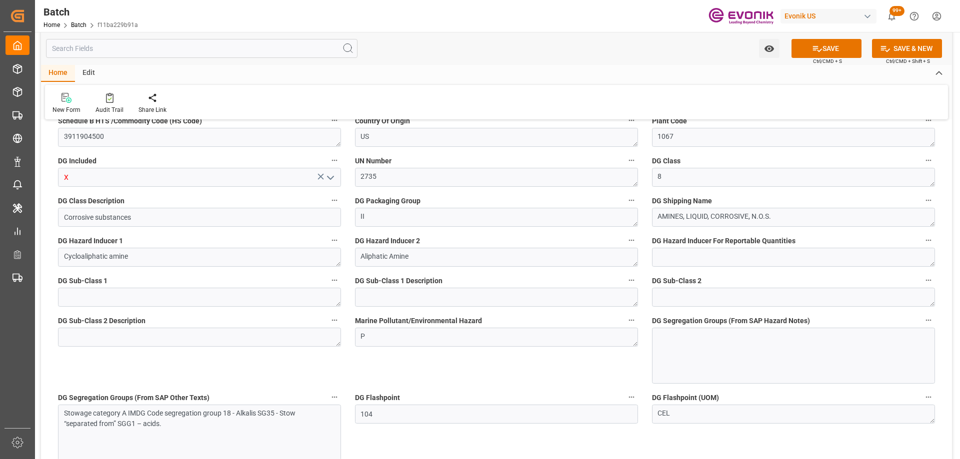
type textarea "Aliphatic Amine, Proprietary diazole"
drag, startPoint x: 502, startPoint y: 255, endPoint x: 300, endPoint y: 247, distance: 202.1
paste textarea ", Proprietary diazole"
type textarea "Aliphatic Amine, Proprietary diazole"
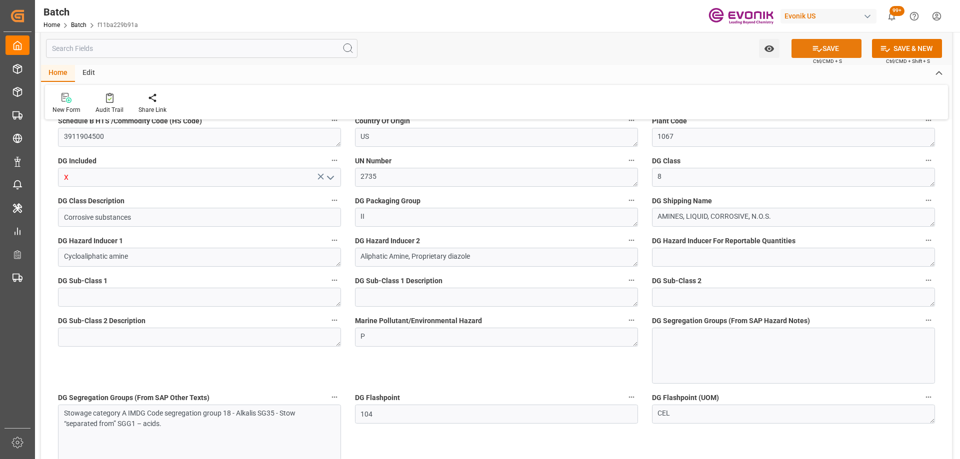
click at [819, 49] on icon at bounding box center [817, 49] width 9 height 6
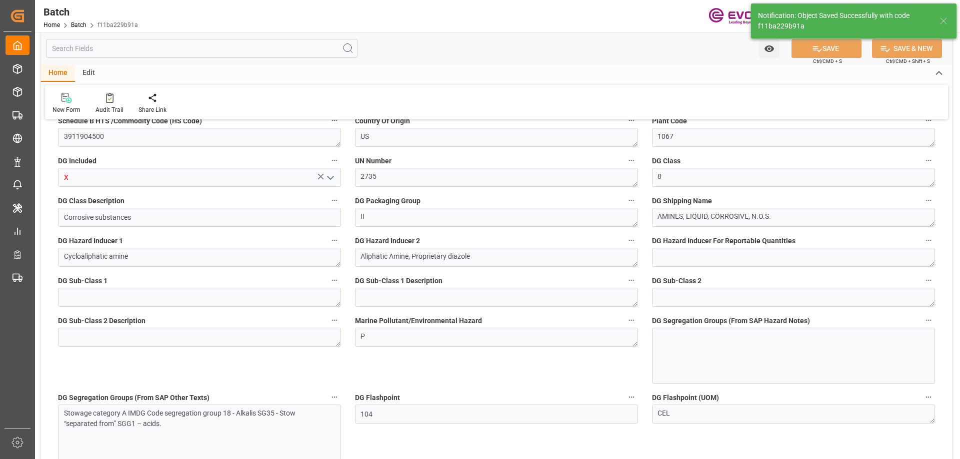
type input "[DATE] 20:14"
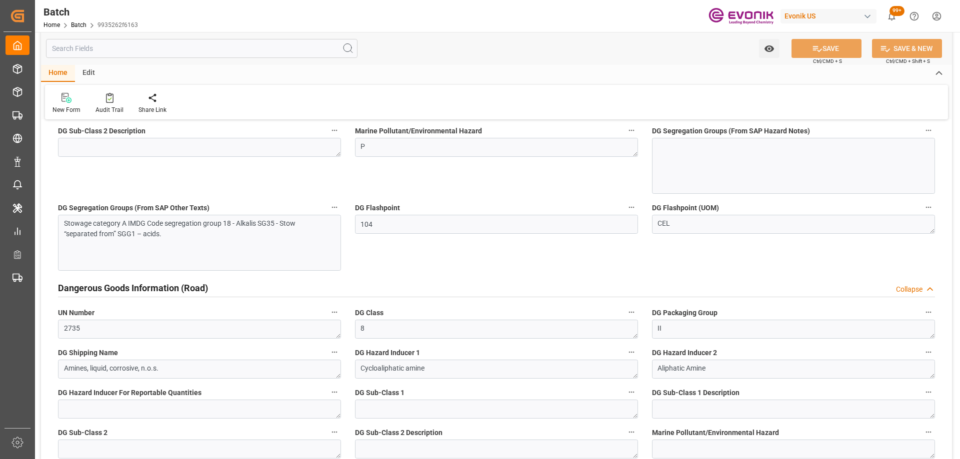
scroll to position [300, 0]
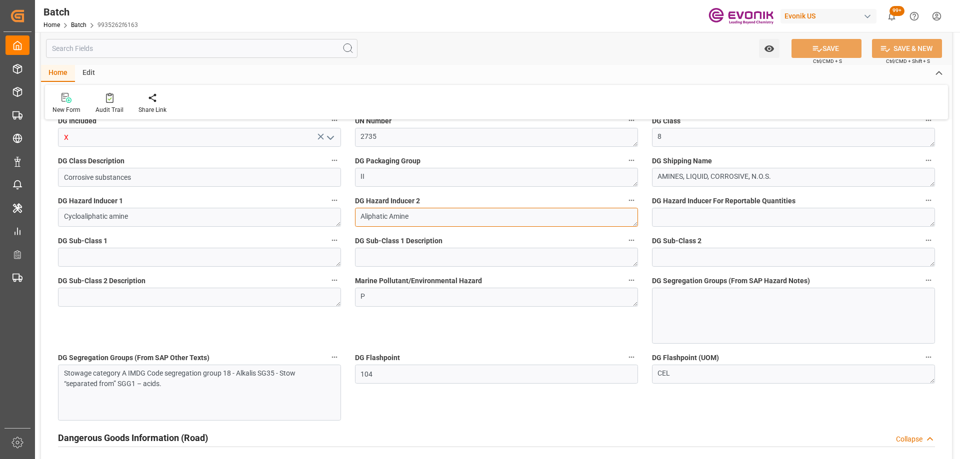
drag, startPoint x: 456, startPoint y: 220, endPoint x: 312, endPoint y: 215, distance: 144.1
paste textarea ", Proprietary diazole"
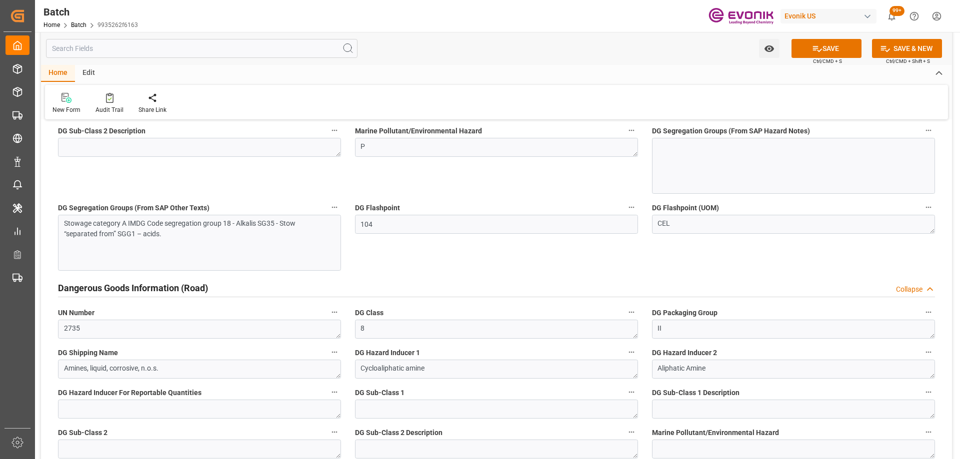
type textarea "Aliphatic Amine, Proprietary diazole"
drag, startPoint x: 732, startPoint y: 371, endPoint x: 537, endPoint y: 344, distance: 196.9
paste textarea ", Proprietary diazole"
type textarea "Aliphatic Amine, Proprietary diazole"
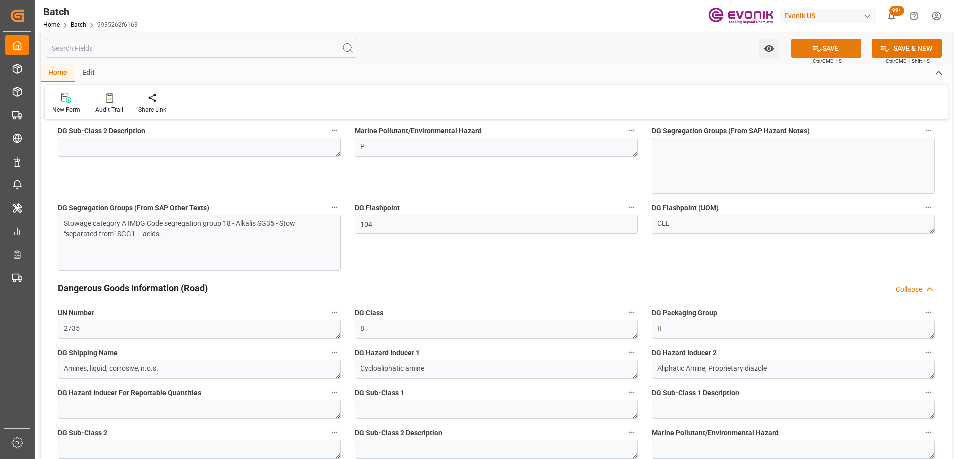
click at [819, 46] on icon at bounding box center [817, 48] width 10 height 10
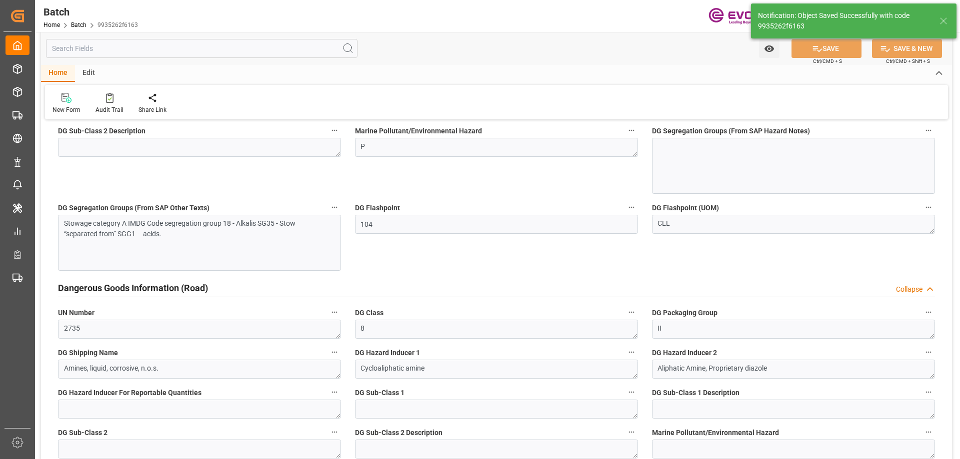
type input "[DATE] 20:14"
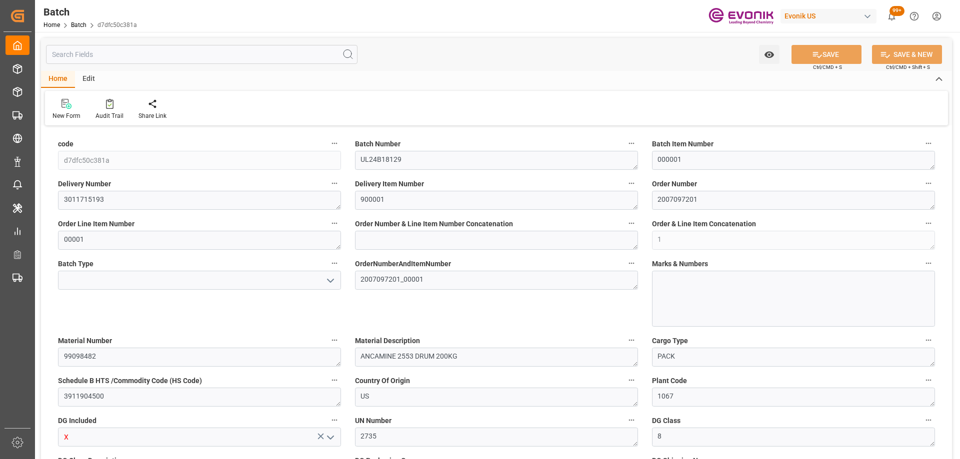
type input "104"
type input "1"
type input "216.8"
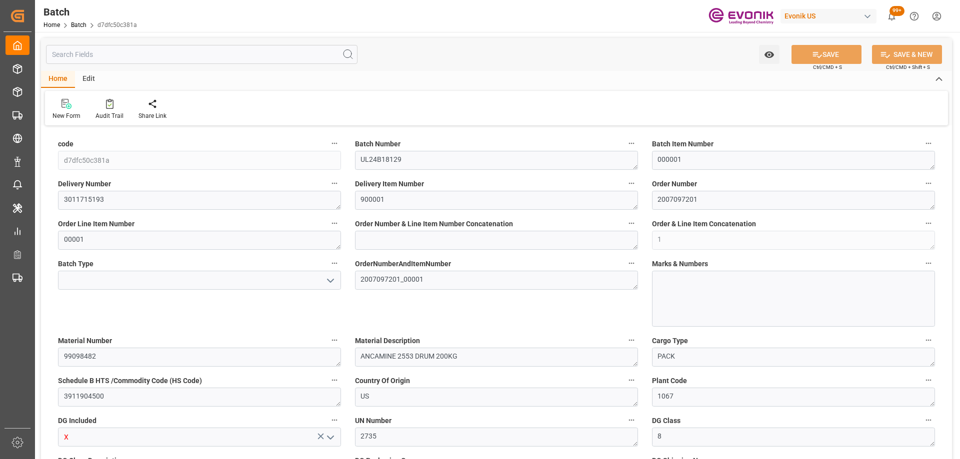
type input "200"
type input "0.2859"
type input "216.8"
type input "200"
type input "285.912"
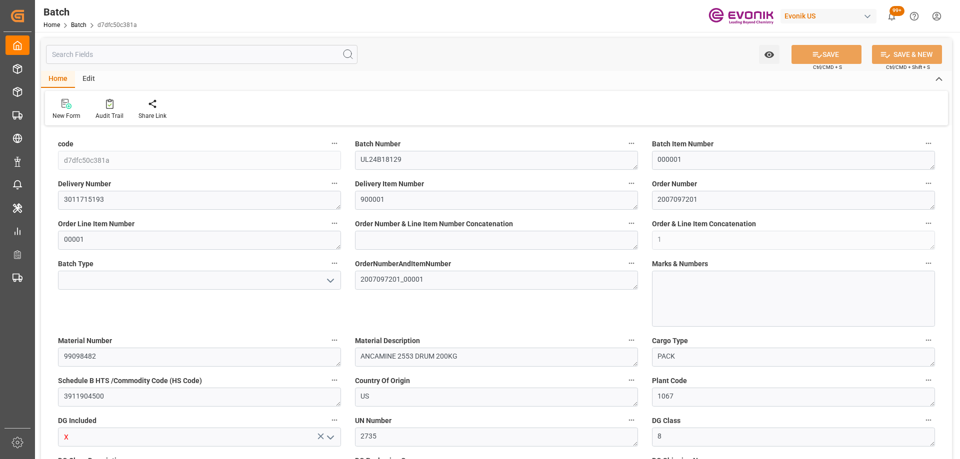
type input "[DATE] 18:47"
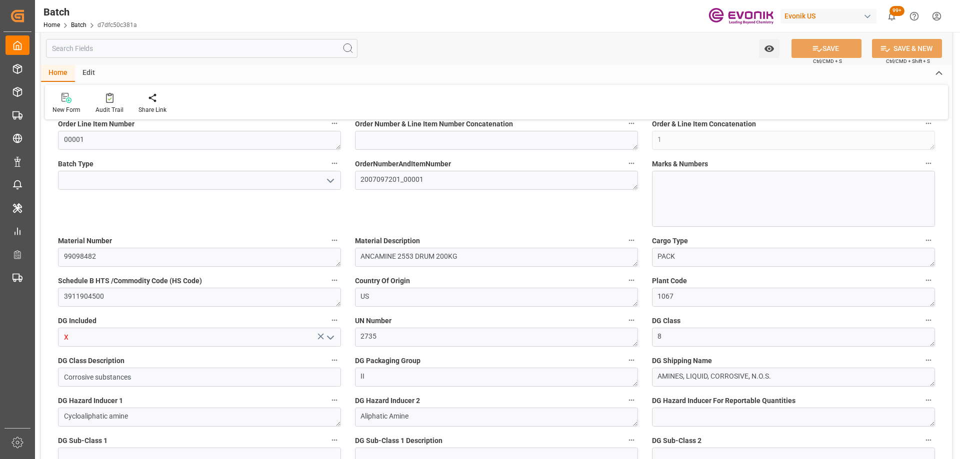
scroll to position [200, 0]
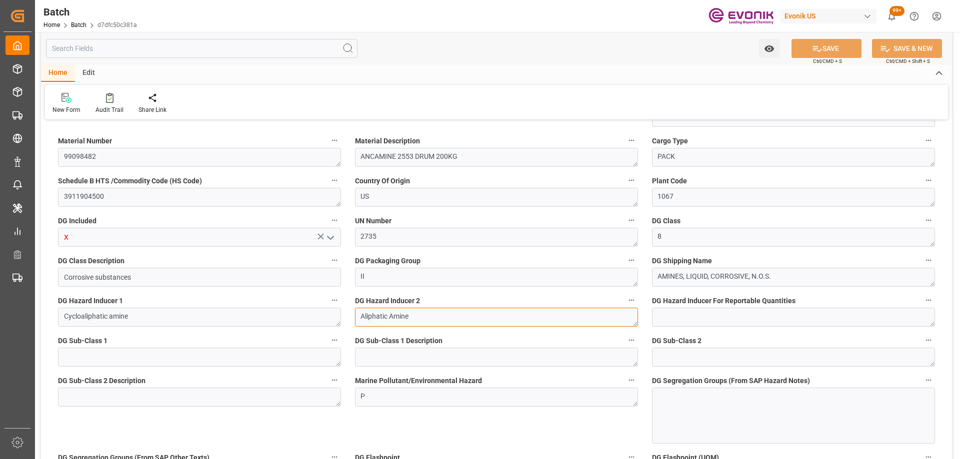
click at [433, 315] on textarea "Aliphatic Amine" at bounding box center [496, 317] width 283 height 19
drag, startPoint x: 452, startPoint y: 316, endPoint x: 279, endPoint y: 296, distance: 174.1
type textarea "Aliphatic Amine, Proprietary diazole"
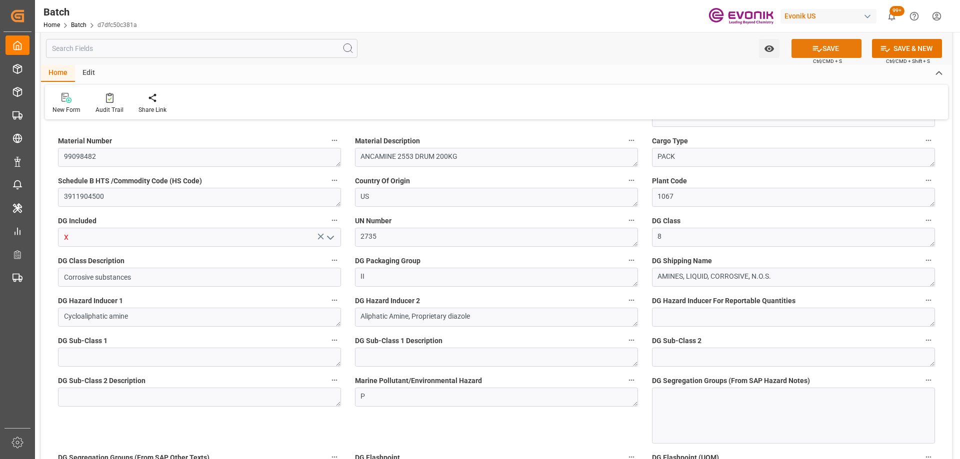
click at [824, 42] on button "SAVE" at bounding box center [826, 48] width 70 height 19
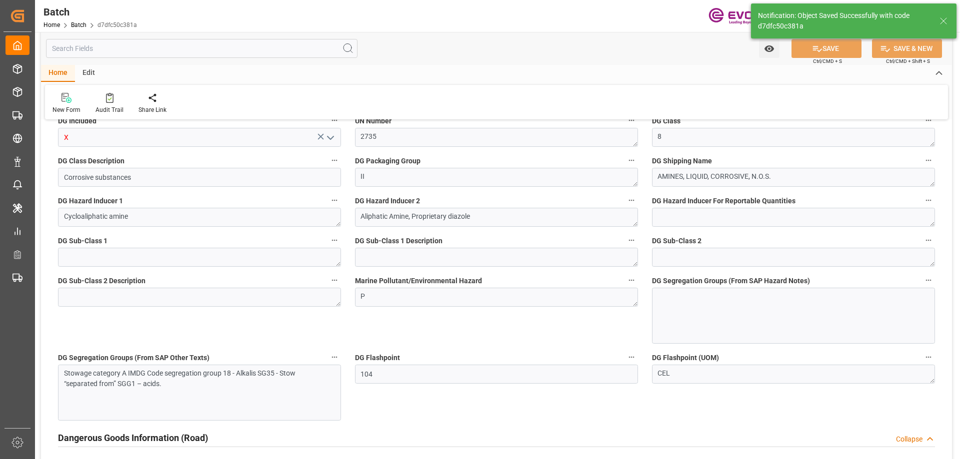
type input "08-25-2025 20:13"
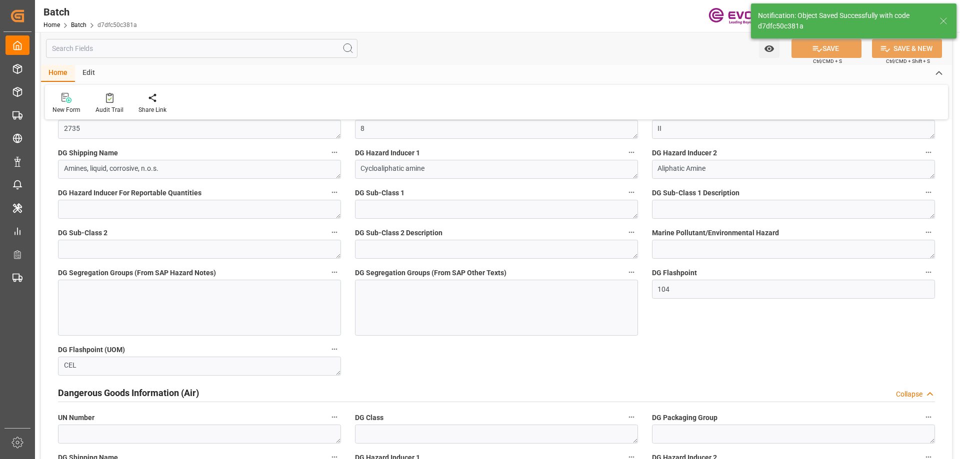
scroll to position [450, 0]
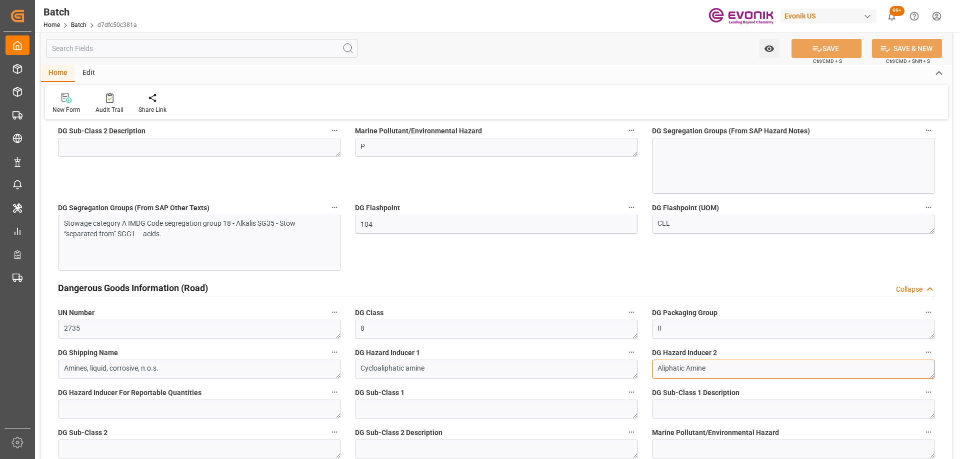
drag, startPoint x: 710, startPoint y: 369, endPoint x: 630, endPoint y: 363, distance: 80.7
paste textarea ", Proprietary diazole"
type textarea "Aliphatic Amine, Proprietary diazole"
click at [823, 45] on button "SAVE" at bounding box center [826, 48] width 70 height 19
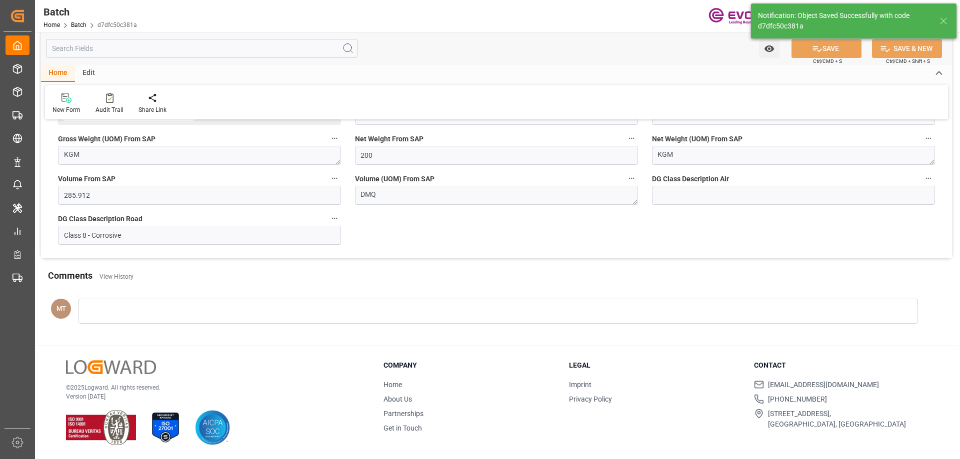
type input "[DATE] 20:14"
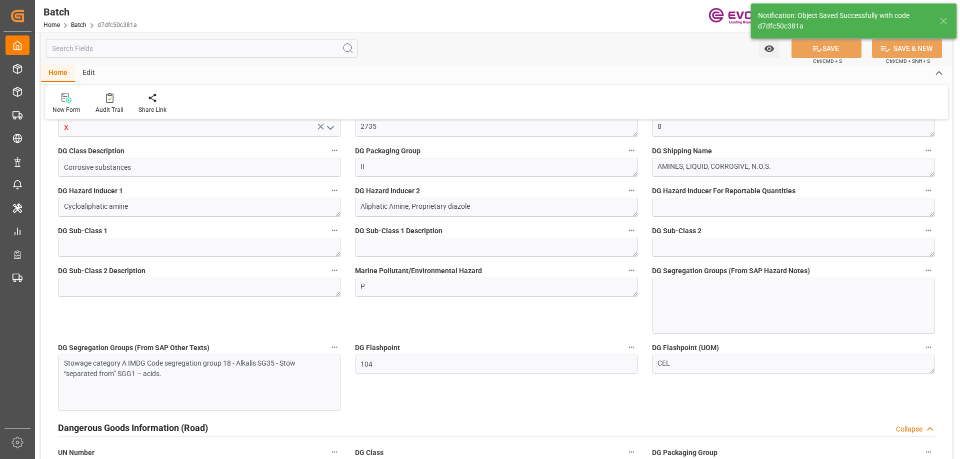
scroll to position [0, 0]
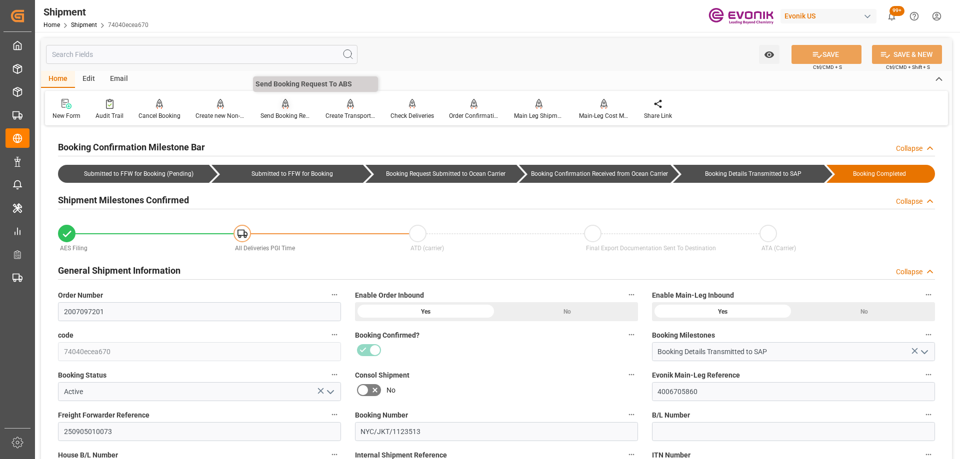
click at [282, 104] on icon at bounding box center [285, 104] width 7 height 10
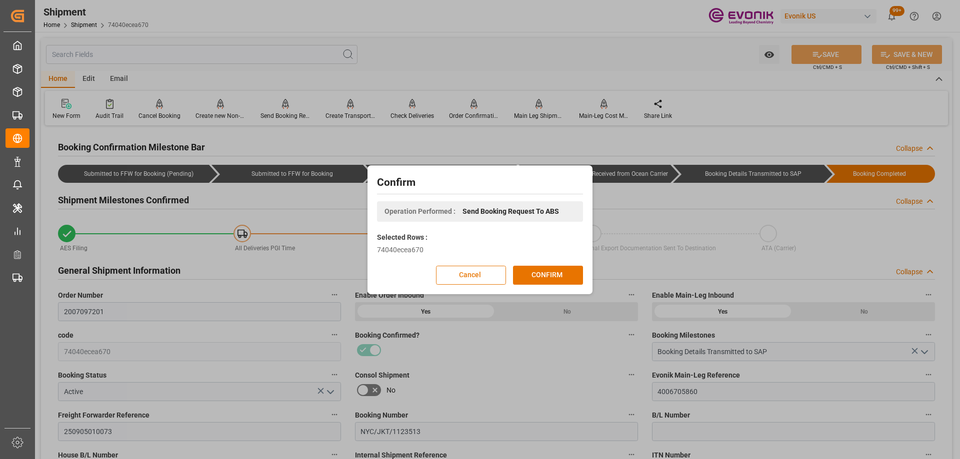
click at [486, 274] on button "Cancel" at bounding box center [471, 275] width 70 height 19
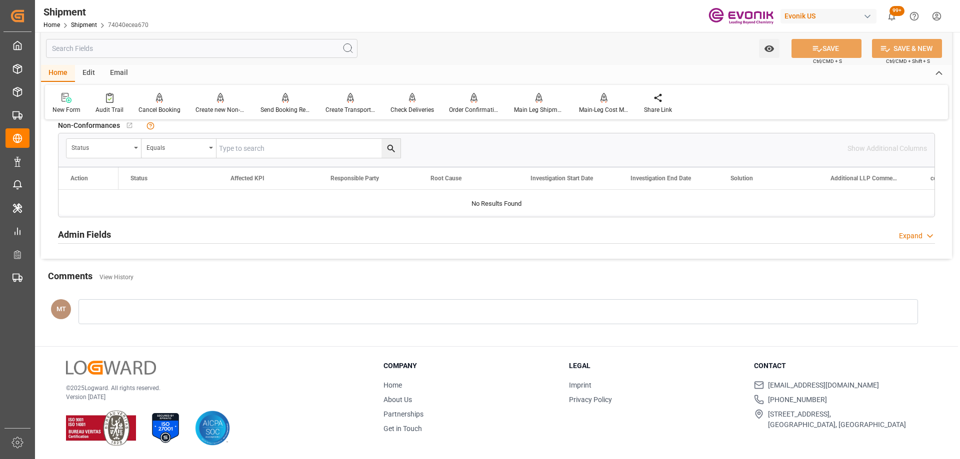
scroll to position [753, 0]
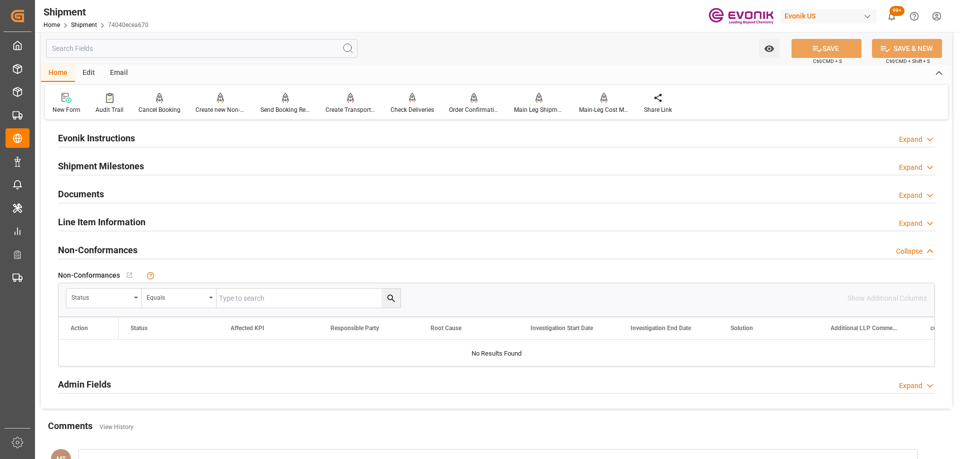
click at [178, 216] on div "Line Item Information Expand" at bounding box center [496, 221] width 877 height 19
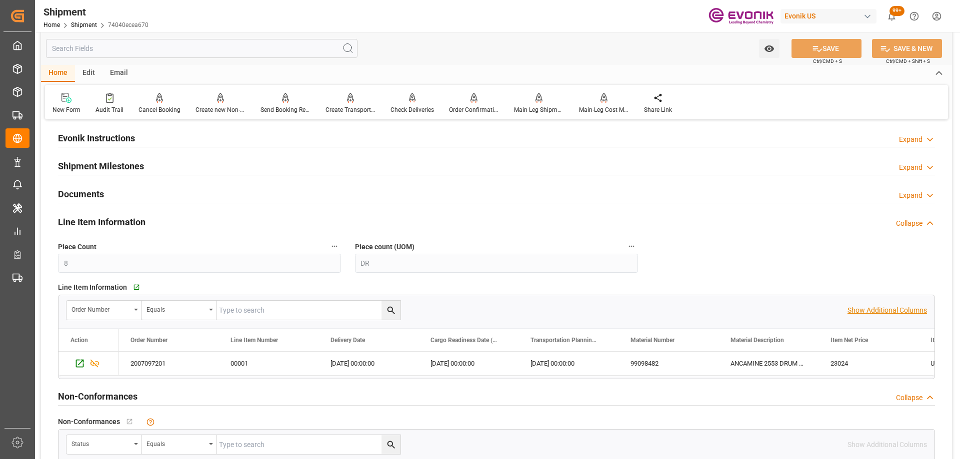
click at [882, 310] on p "Show Additional Columns" at bounding box center [886, 310] width 79 height 10
click at [77, 364] on icon "Press SPACE to select this row." at bounding box center [79, 363] width 10 height 10
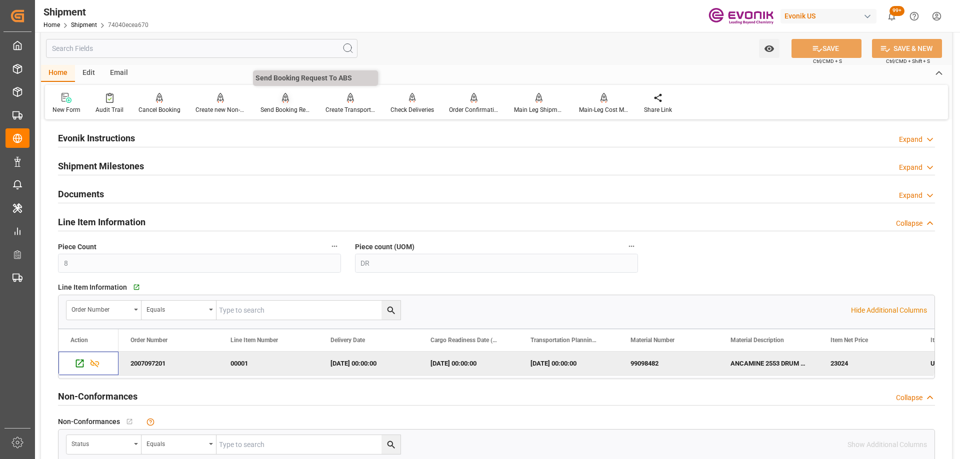
click at [283, 112] on div "Send Booking Request To ABS" at bounding box center [285, 109] width 50 height 9
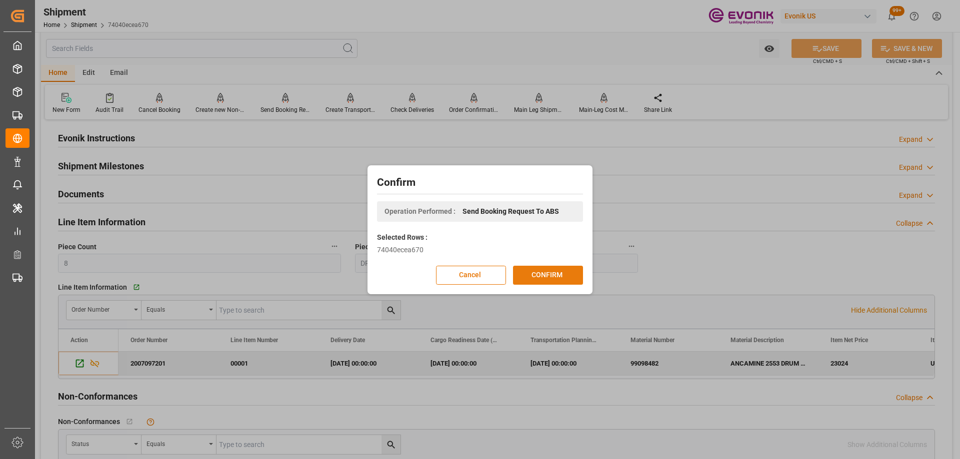
click at [549, 275] on button "CONFIRM" at bounding box center [548, 275] width 70 height 19
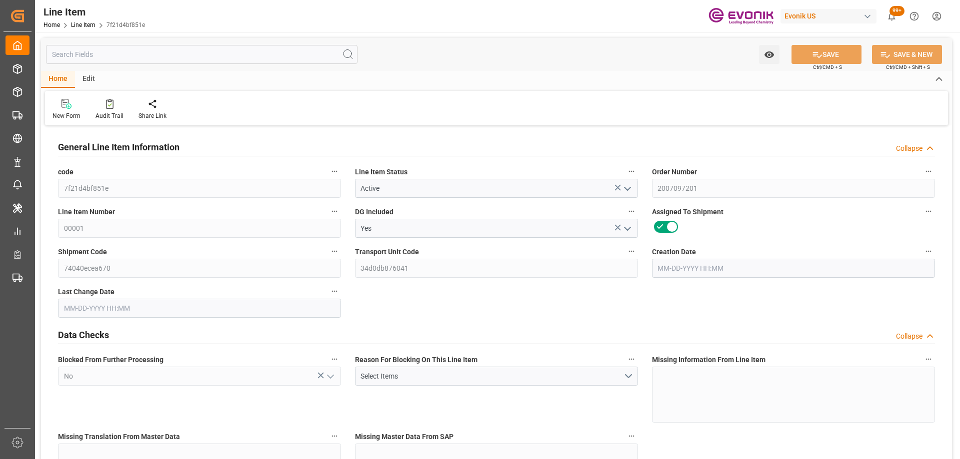
type input "2"
type input "1734.4"
type input "1600"
type input "2.2873"
type input "8"
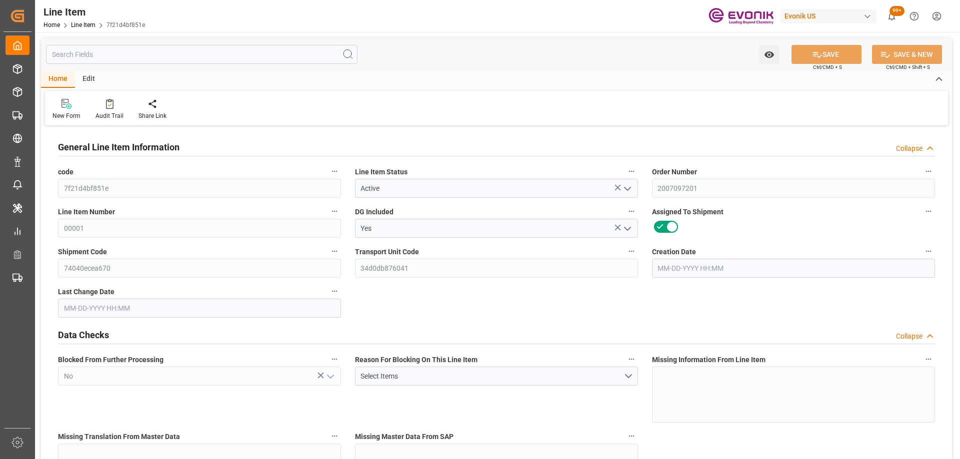
type input "23024"
type input "8"
type input "1734.4"
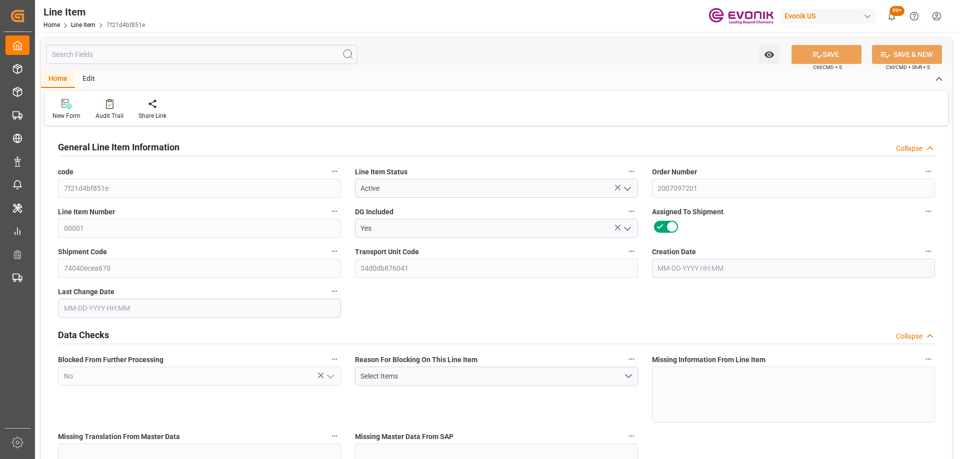
type input "1774.4"
type input "1600"
type input "2.2873"
type input "2287.296"
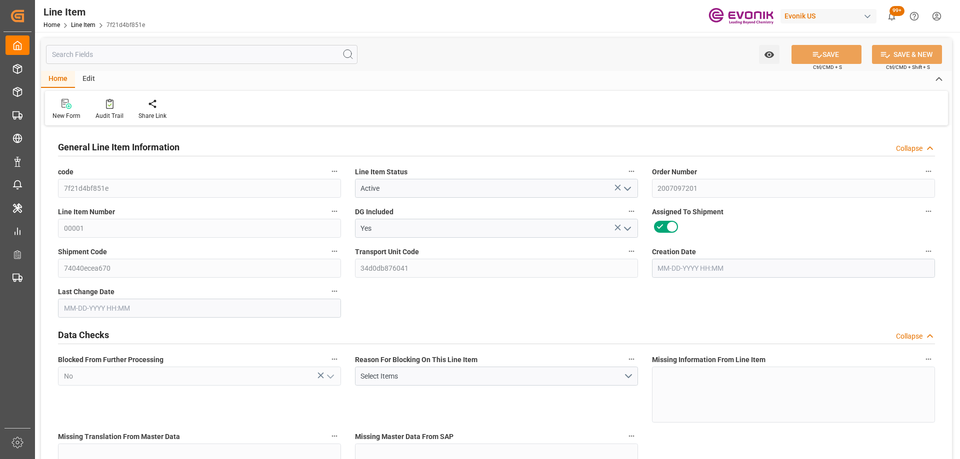
type input "8"
type input "1734.4"
type input "1600"
type input "2.2873"
type input "[DATE] 20:28"
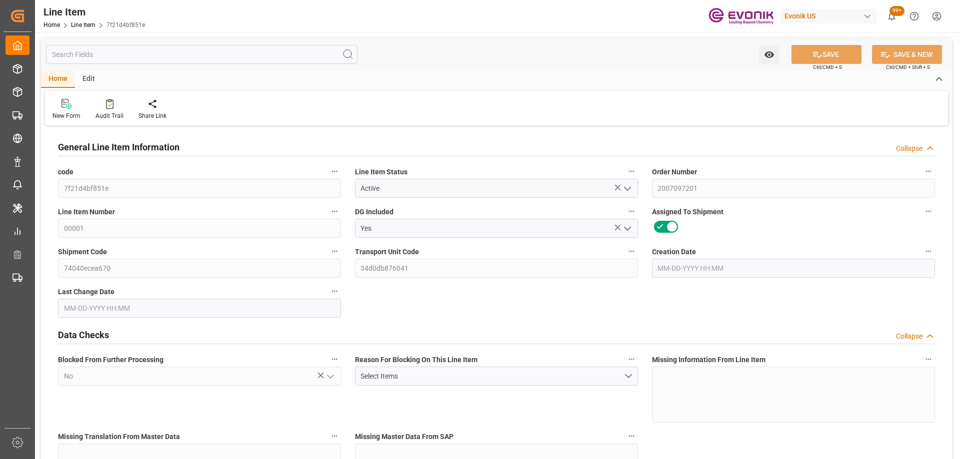
type input "[DATE] 20:14"
type input "[DATE]"
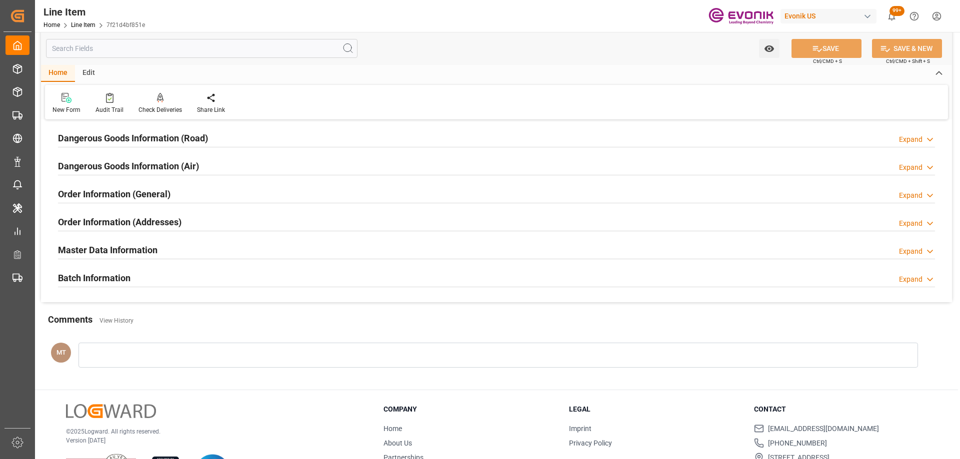
scroll to position [1200, 0]
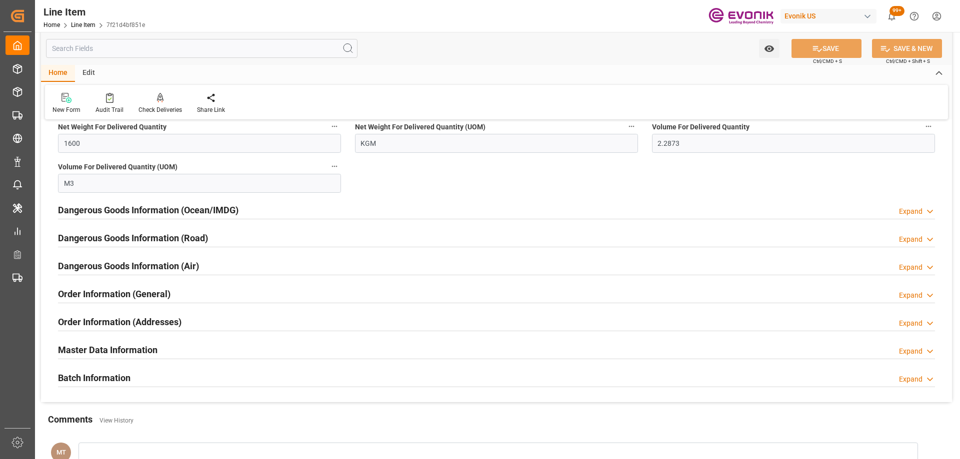
click at [184, 206] on h2 "Dangerous Goods Information (Ocean/IMDG)" at bounding box center [148, 209] width 180 height 13
